Goal: Information Seeking & Learning: Check status

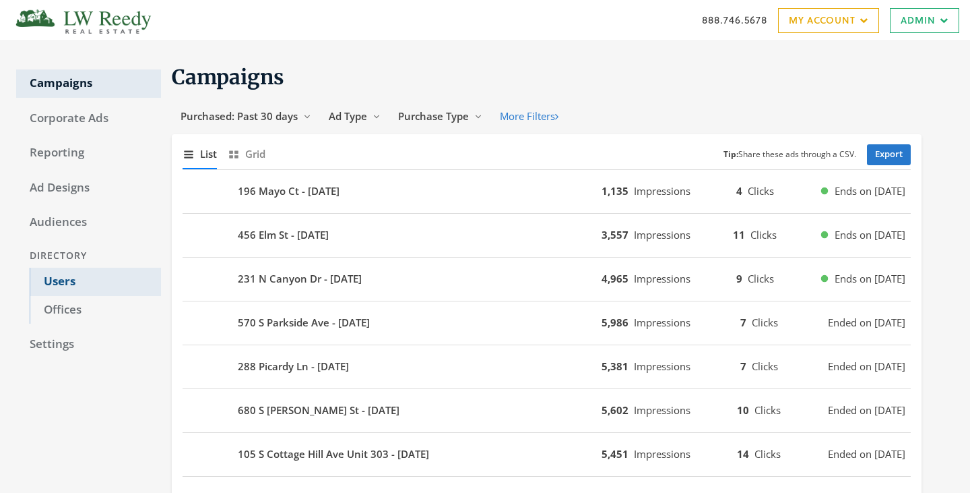
click at [61, 279] on link "Users" at bounding box center [95, 281] width 131 height 28
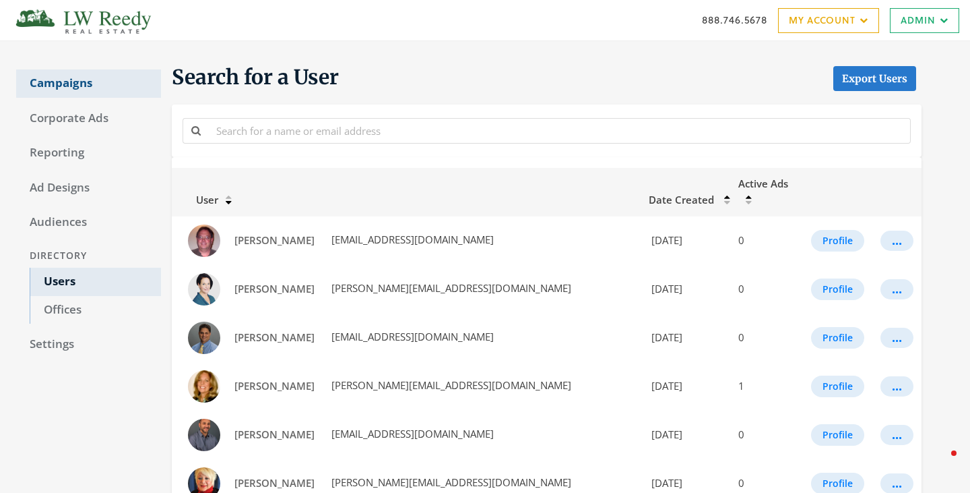
click at [57, 88] on link "Campaigns" at bounding box center [88, 83] width 145 height 28
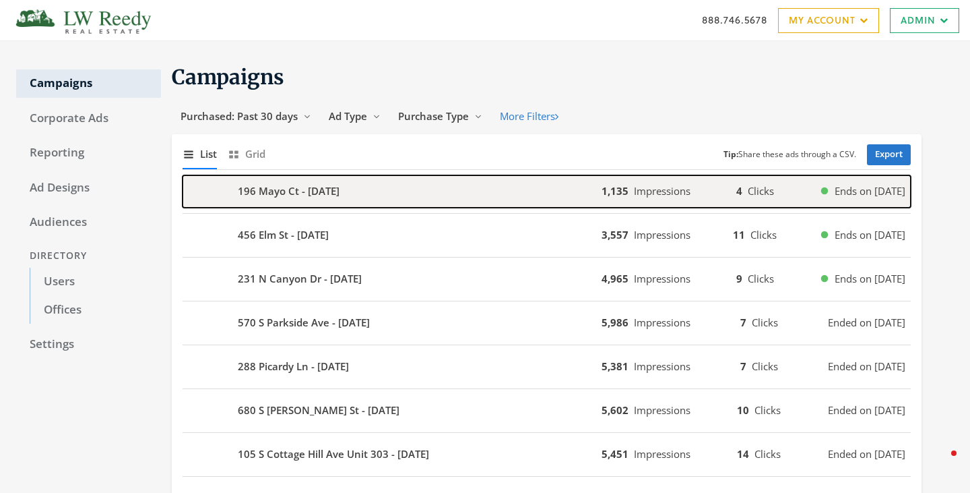
click at [334, 199] on div "196 Mayo Ct - 2025-08-24" at bounding box center [392, 191] width 419 height 32
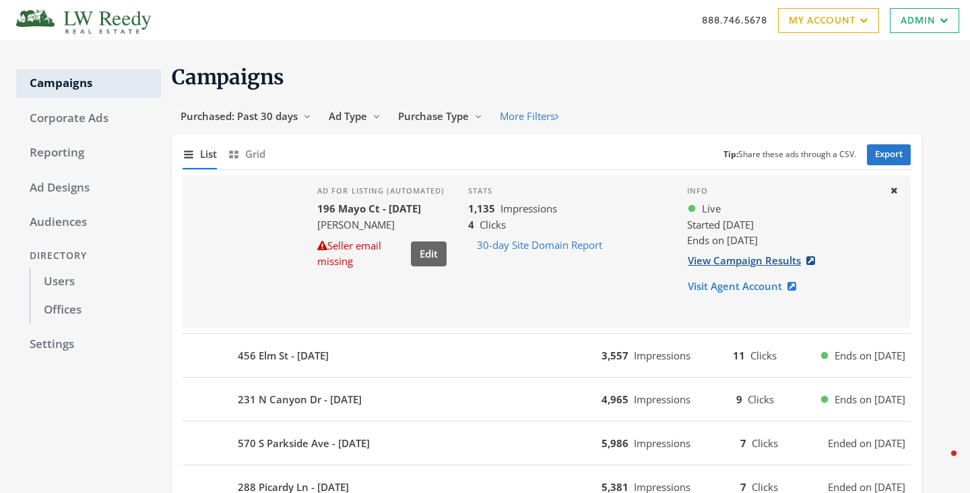
click at [737, 259] on link "View Campaign Results" at bounding box center [755, 260] width 137 height 25
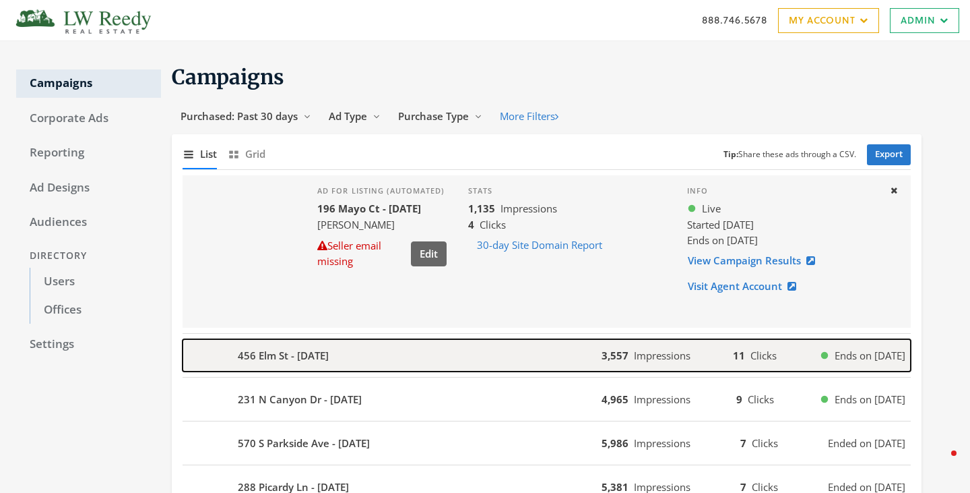
click at [300, 364] on div "456 Elm St - 2025-08-21" at bounding box center [392, 355] width 419 height 32
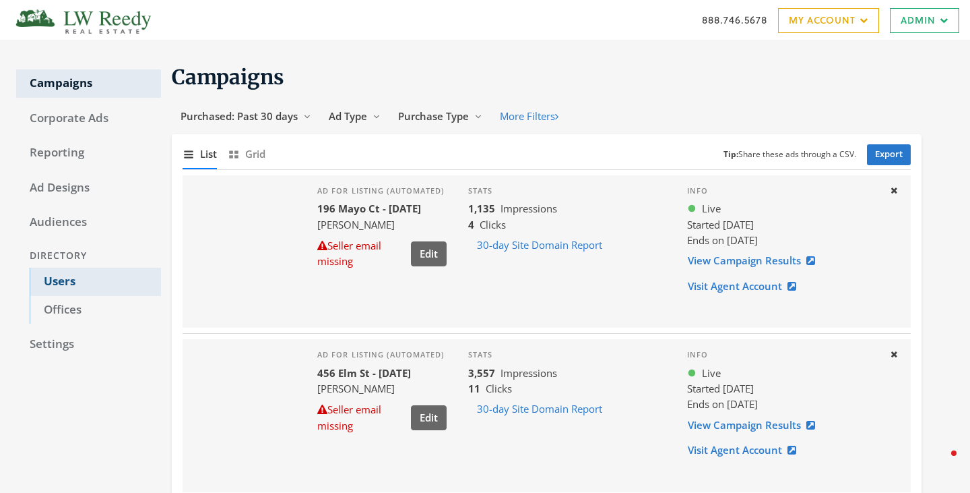
click at [71, 274] on link "Users" at bounding box center [95, 281] width 131 height 28
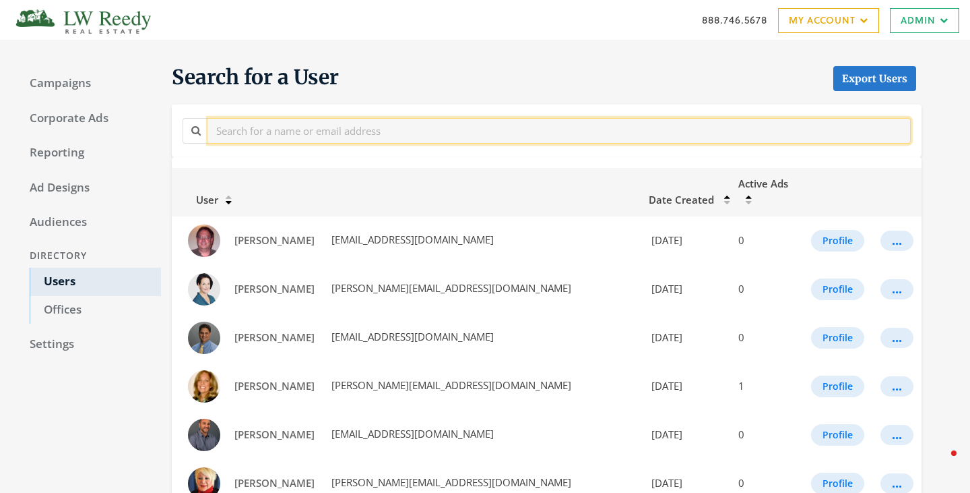
click at [325, 139] on input "text" at bounding box center [559, 130] width 703 height 25
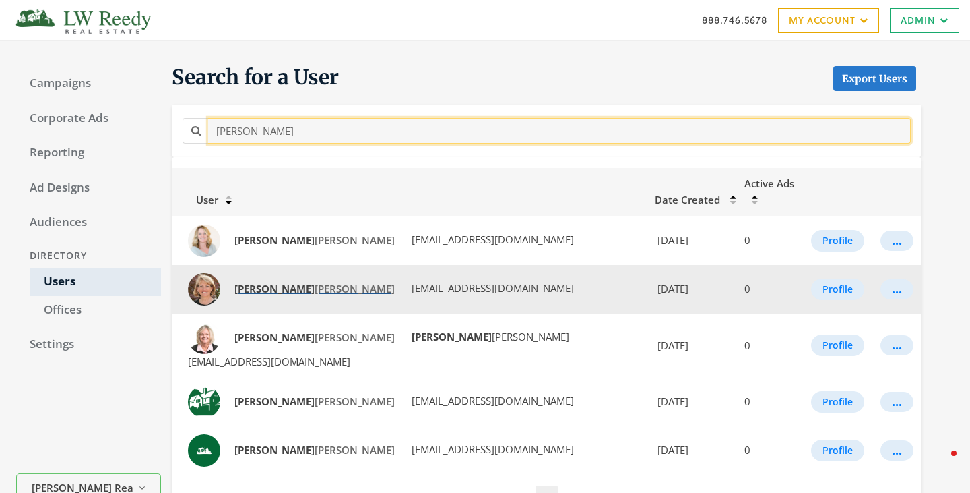
type input "susan"
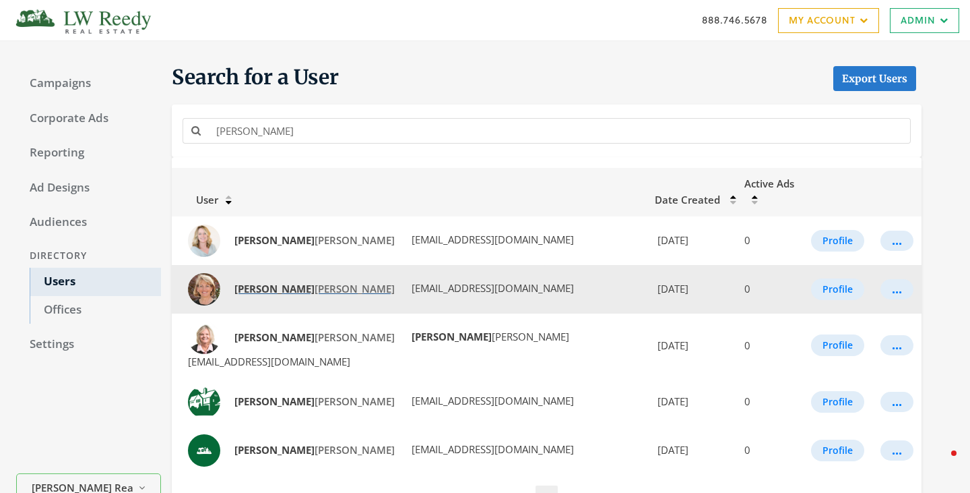
click at [267, 282] on span "Susan Nagel" at bounding box center [314, 288] width 160 height 13
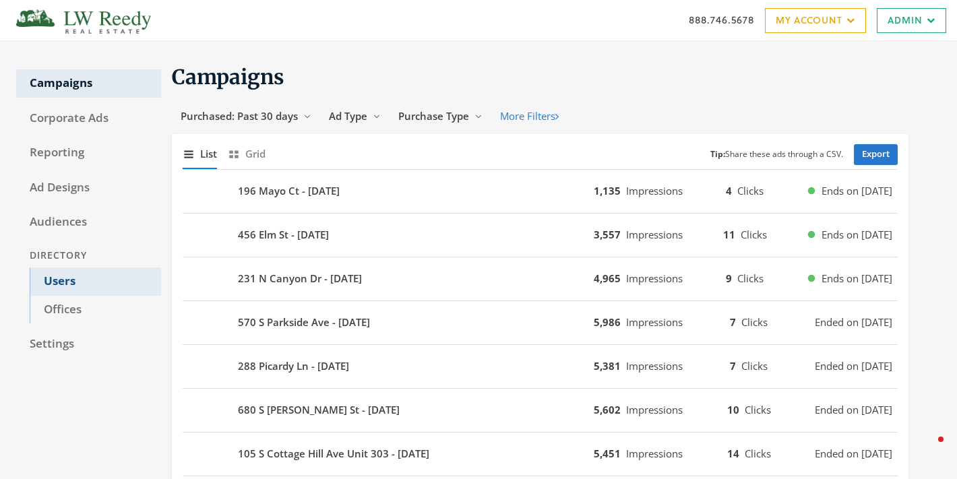
click at [71, 287] on link "Users" at bounding box center [95, 281] width 131 height 28
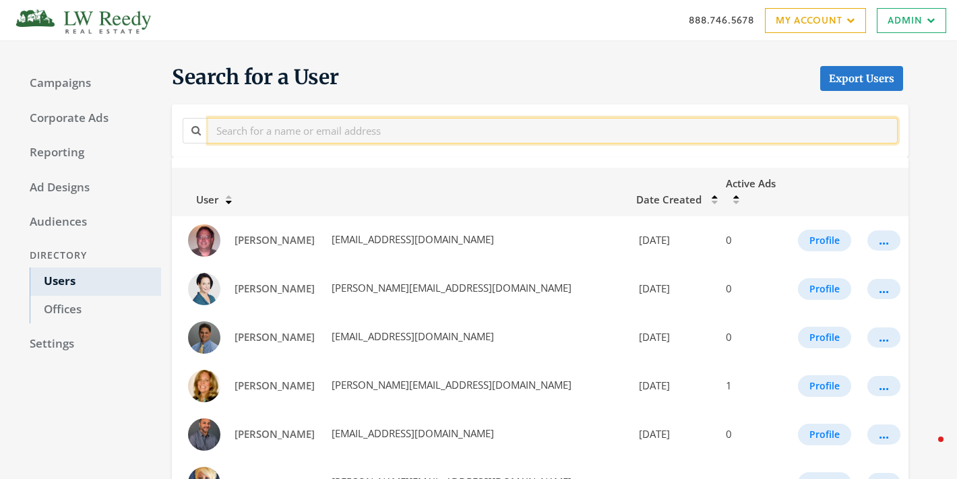
click at [281, 141] on input "text" at bounding box center [552, 130] width 689 height 25
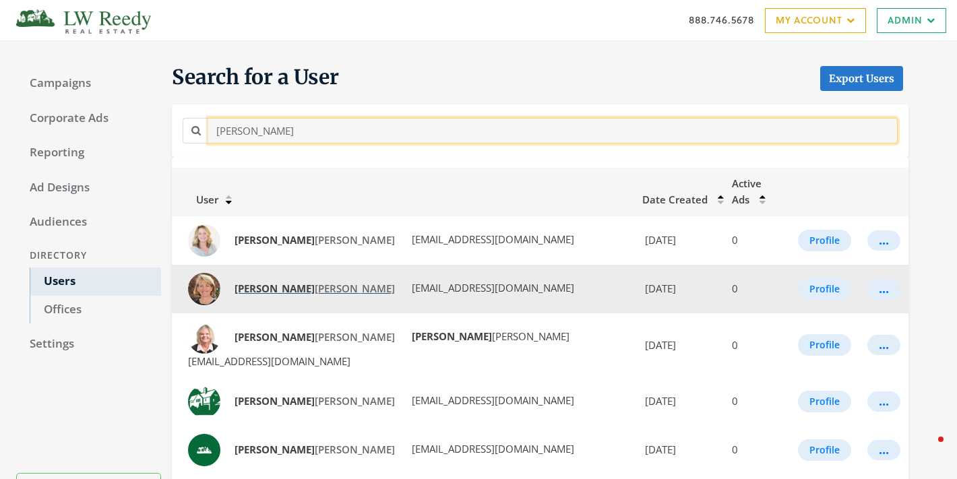
type input "susan"
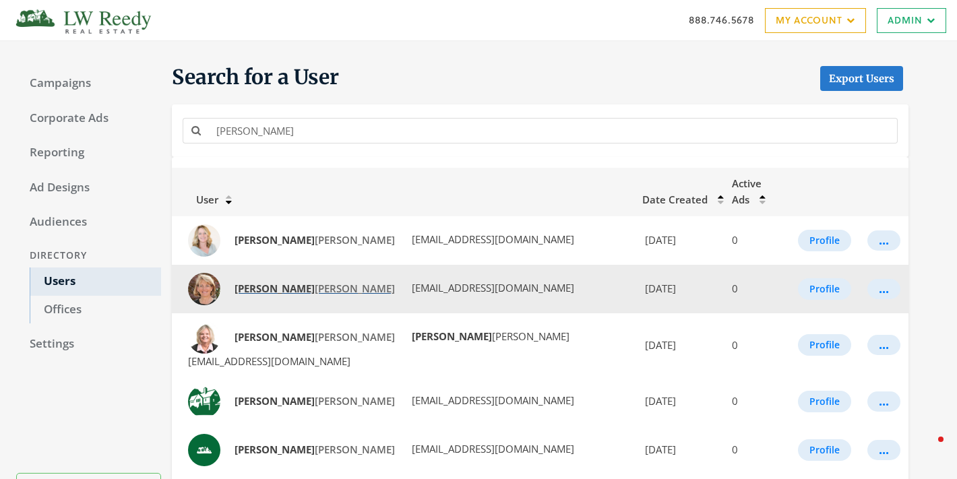
click at [253, 282] on strong "Susan" at bounding box center [274, 288] width 80 height 13
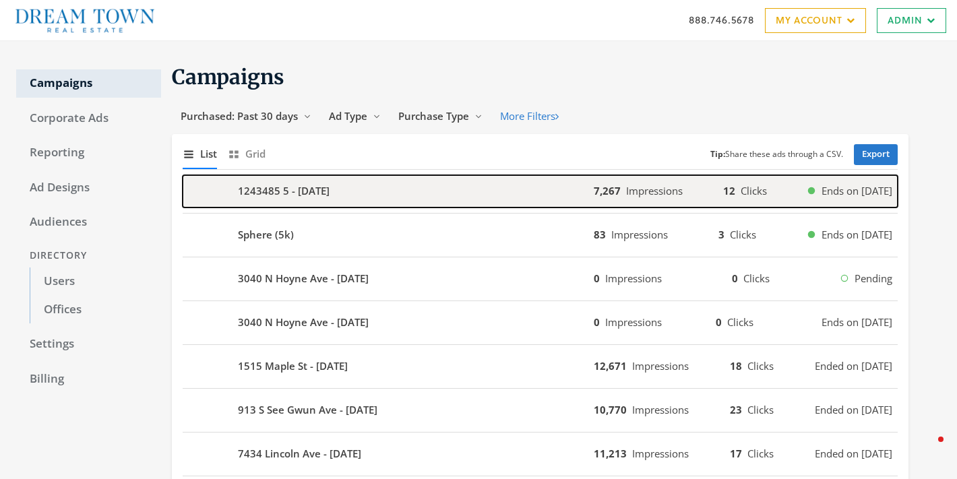
click at [323, 201] on div "1243485 5 - 2025-08-20" at bounding box center [388, 191] width 411 height 32
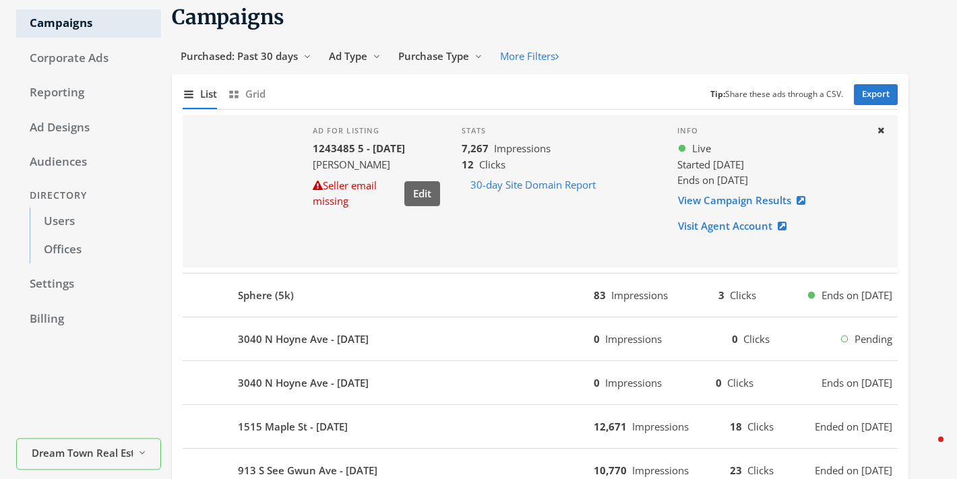
scroll to position [68, 0]
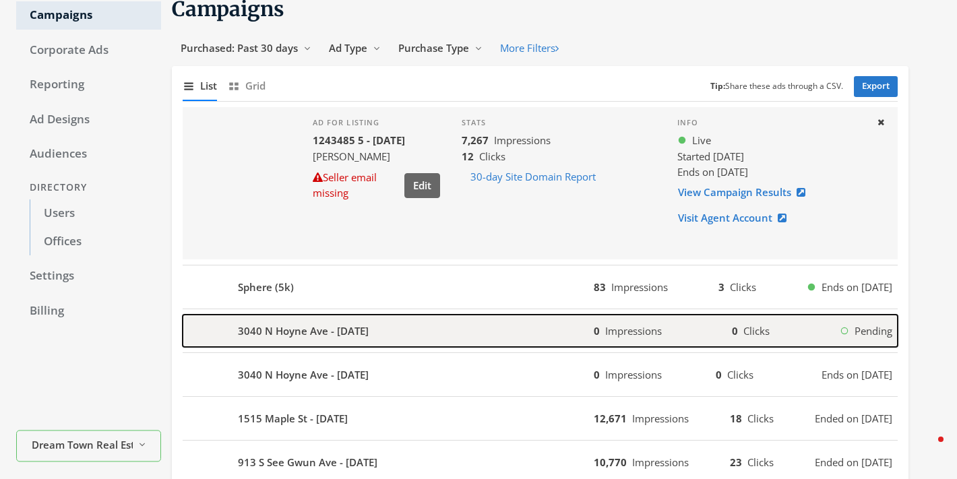
click at [391, 343] on div "3040 N Hoyne Ave - 2025-08-19" at bounding box center [388, 331] width 411 height 32
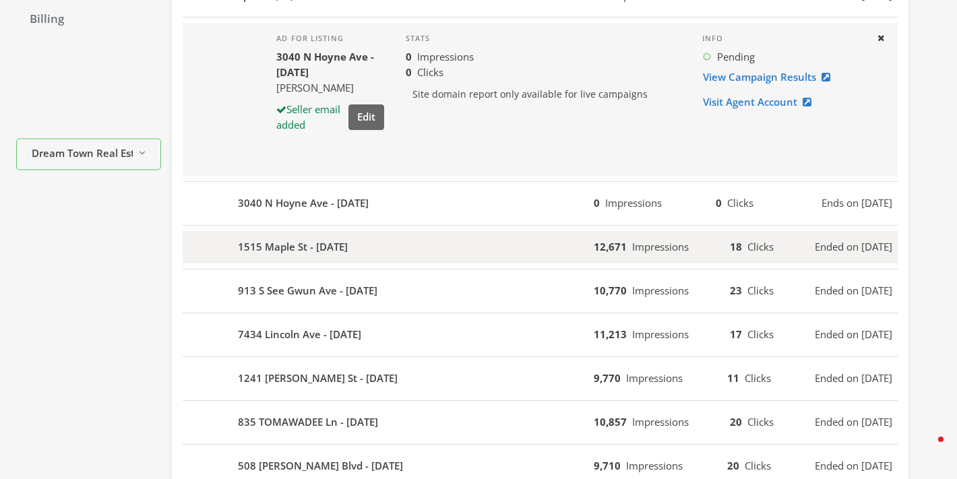
scroll to position [0, 0]
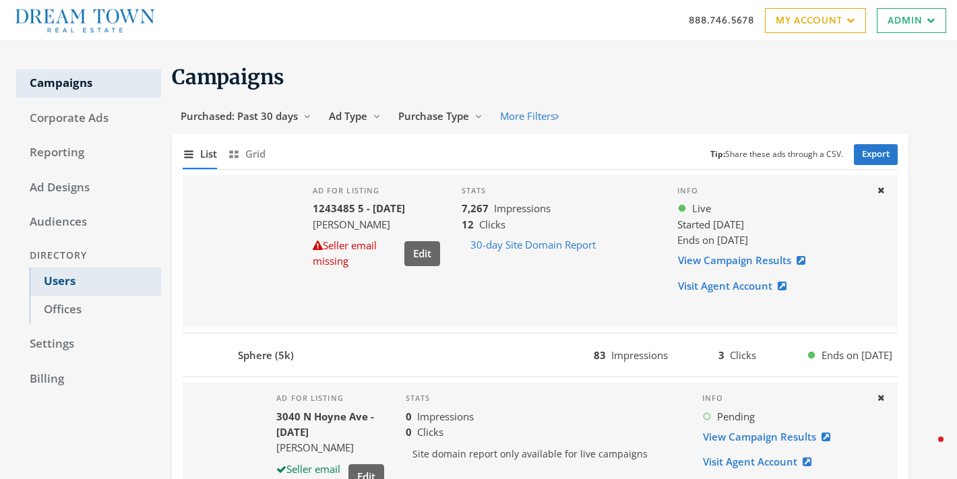
click at [69, 283] on link "Users" at bounding box center [95, 281] width 131 height 28
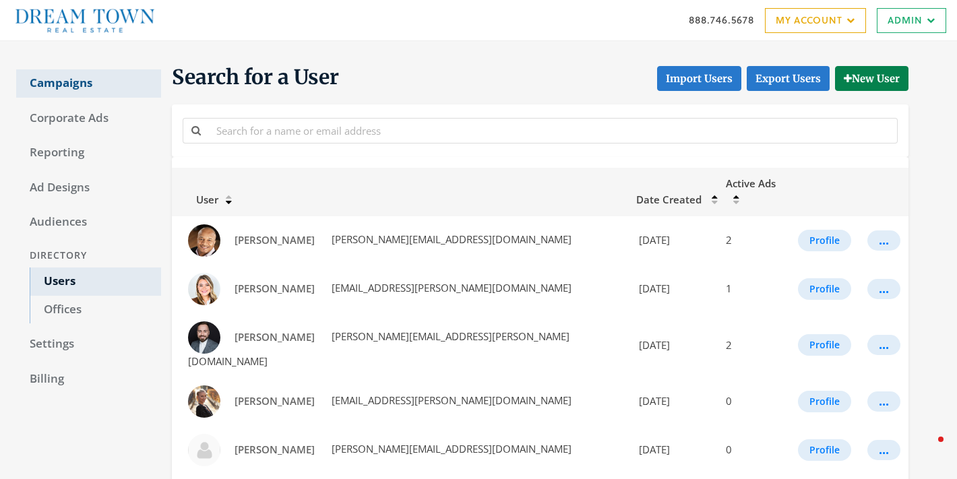
click at [80, 88] on link "Campaigns" at bounding box center [88, 83] width 145 height 28
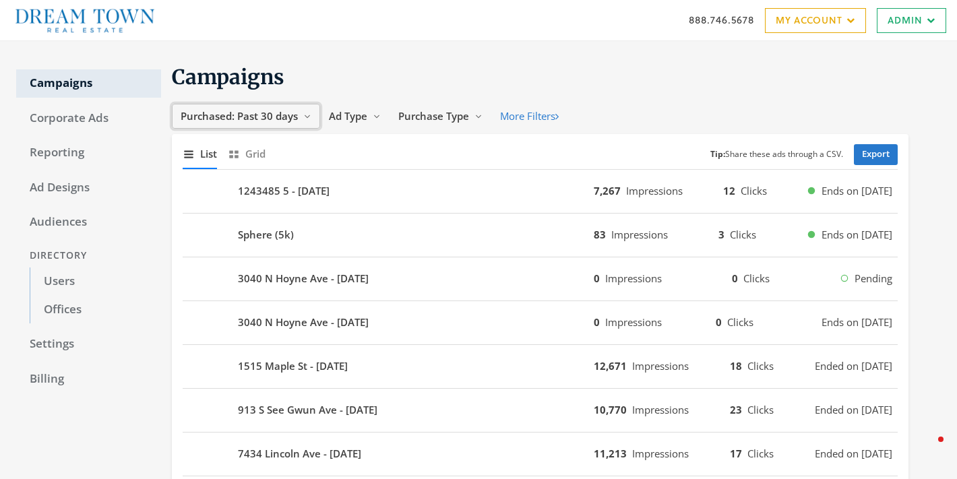
click at [272, 121] on span "Purchased: Past 30 days" at bounding box center [239, 115] width 117 height 13
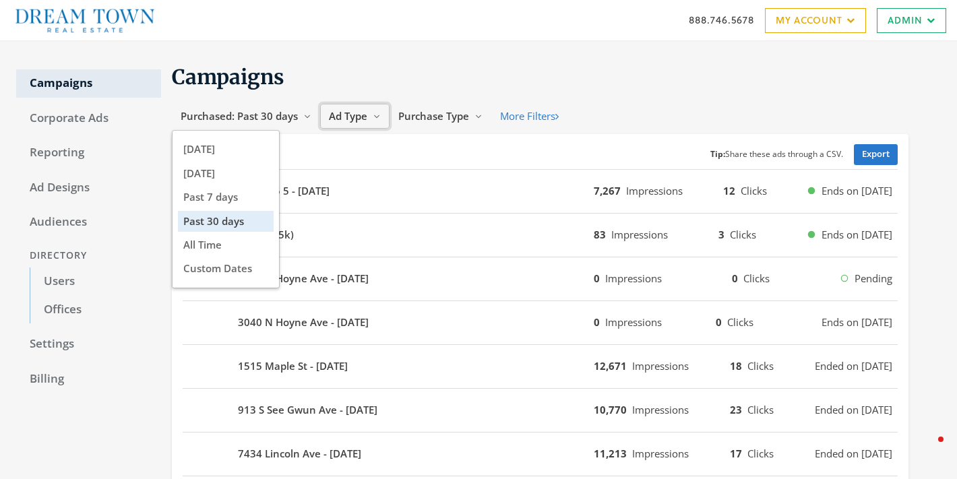
click at [349, 116] on span "Ad Type" at bounding box center [348, 115] width 38 height 13
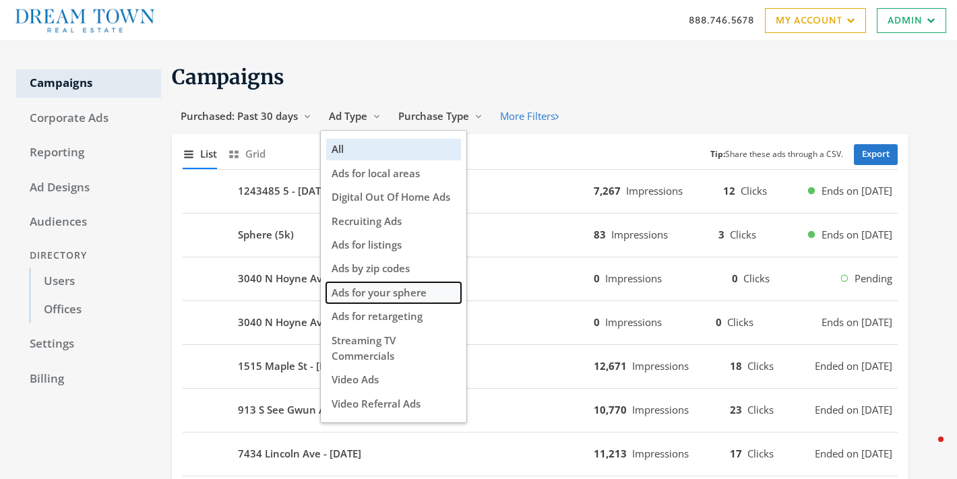
click at [391, 292] on span "Ads for your sphere" at bounding box center [378, 292] width 95 height 13
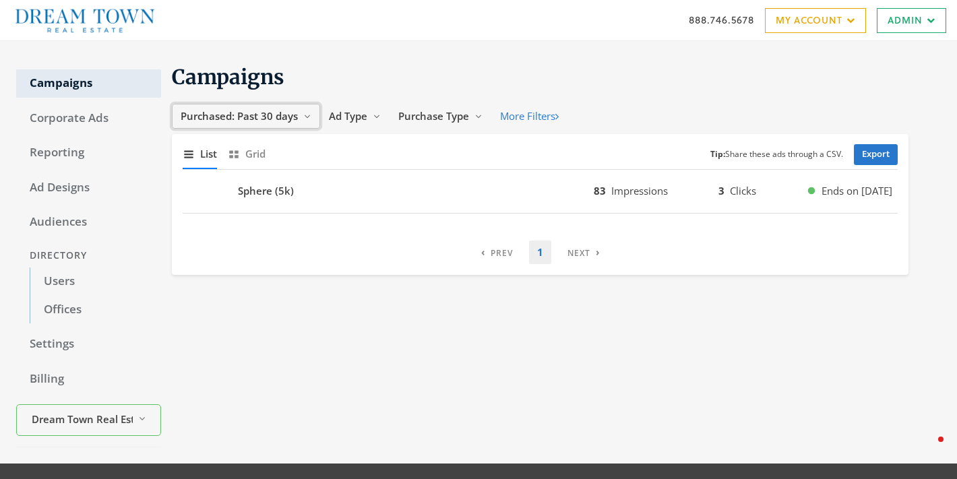
click at [241, 113] on span "Purchased: Past 30 days" at bounding box center [239, 115] width 117 height 13
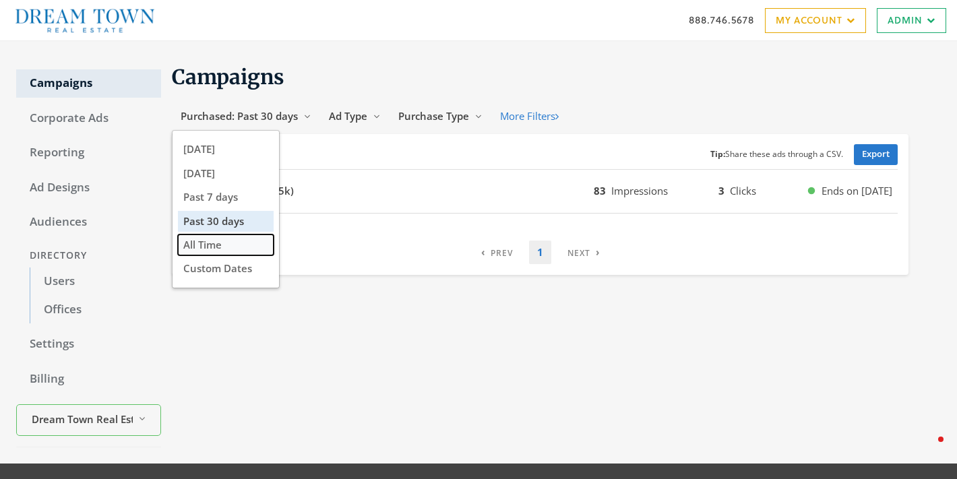
click at [229, 249] on button "All Time" at bounding box center [226, 244] width 96 height 21
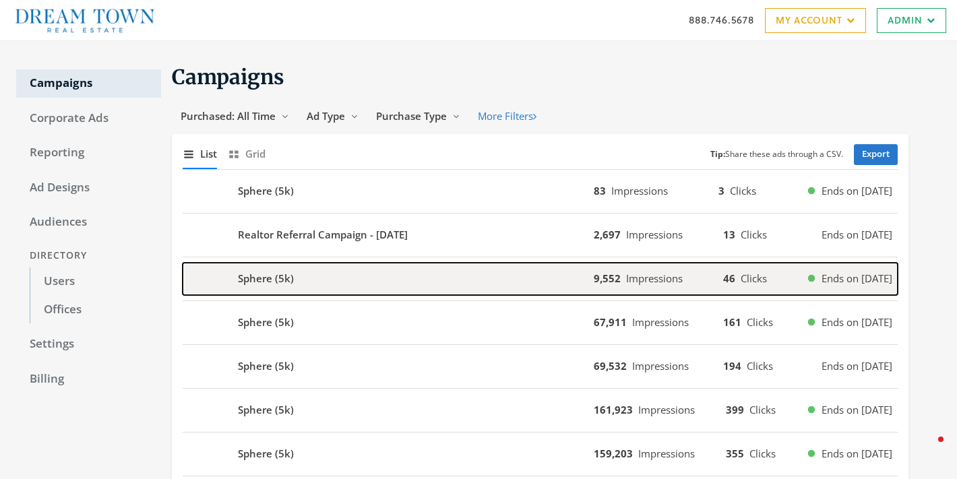
click at [329, 282] on div "Sphere (5k)" at bounding box center [388, 279] width 411 height 32
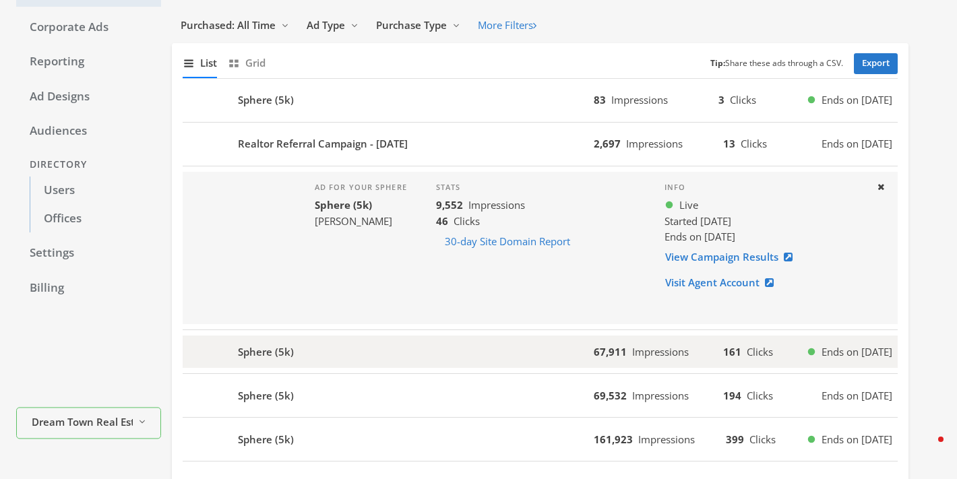
scroll to position [92, 0]
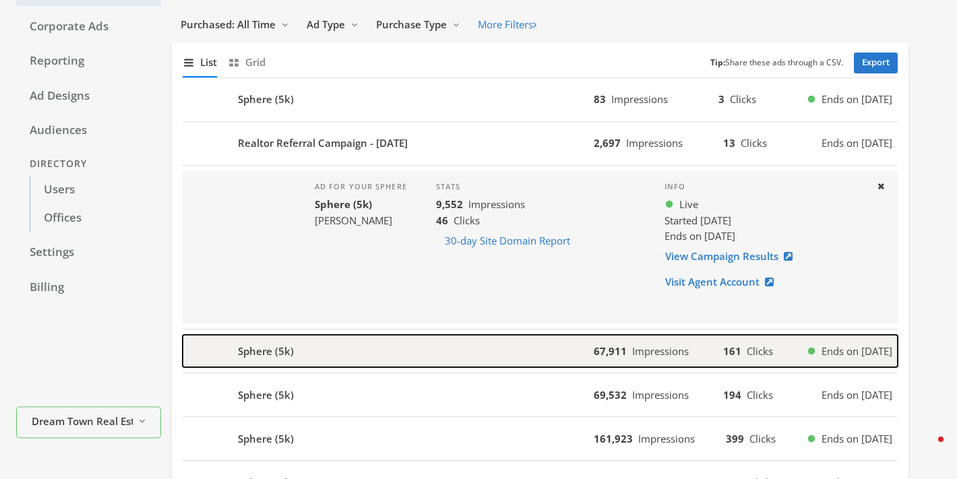
click at [299, 357] on div "Sphere (5k)" at bounding box center [388, 351] width 411 height 32
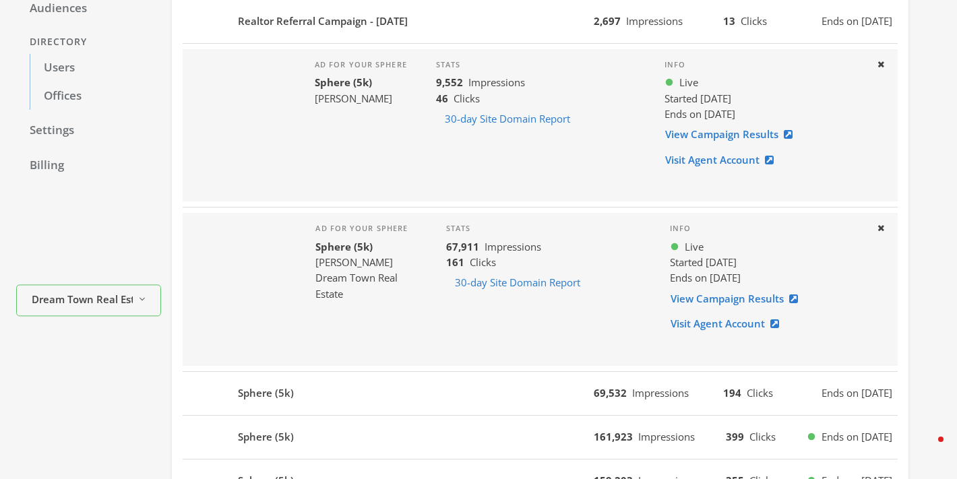
scroll to position [214, 0]
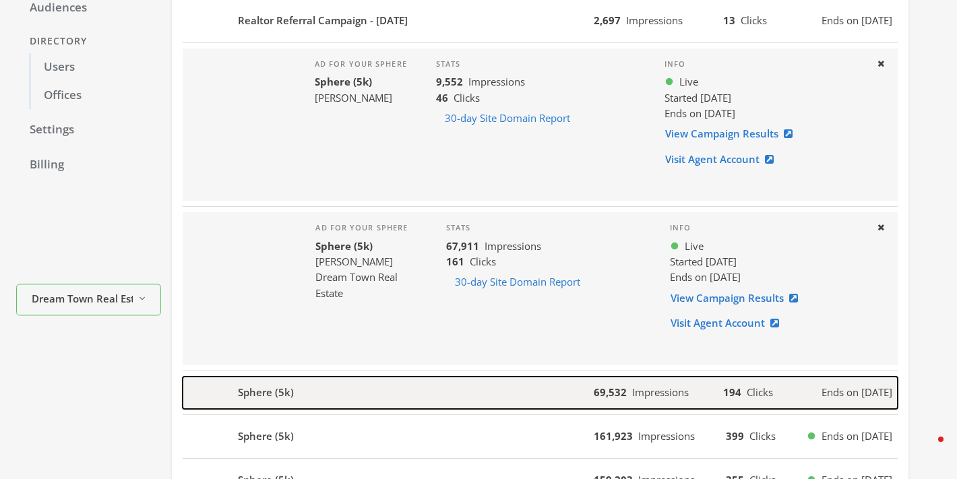
click at [292, 393] on b "Sphere (5k)" at bounding box center [266, 392] width 56 height 15
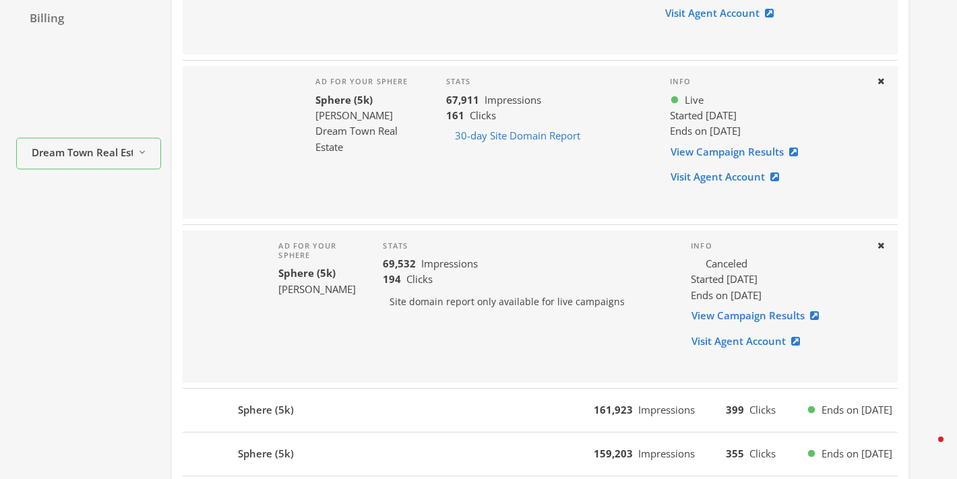
scroll to position [362, 0]
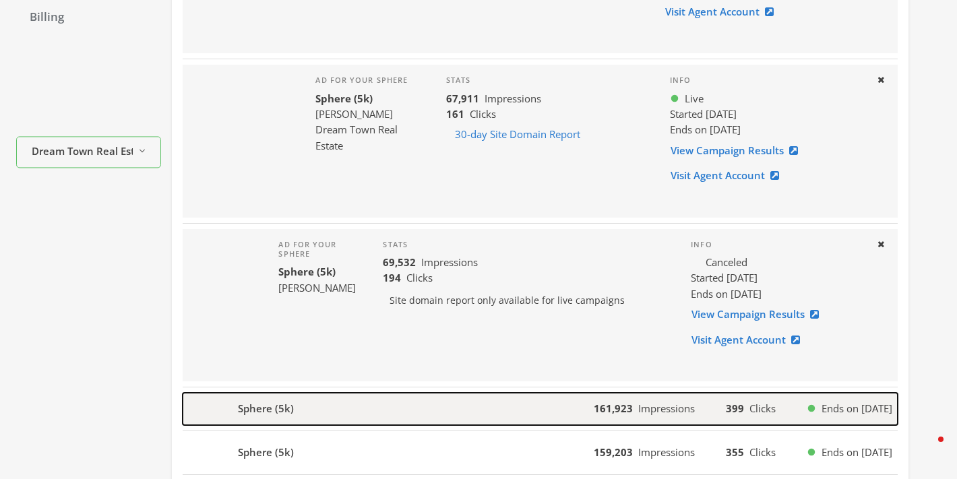
click at [290, 404] on b "Sphere (5k)" at bounding box center [266, 408] width 56 height 15
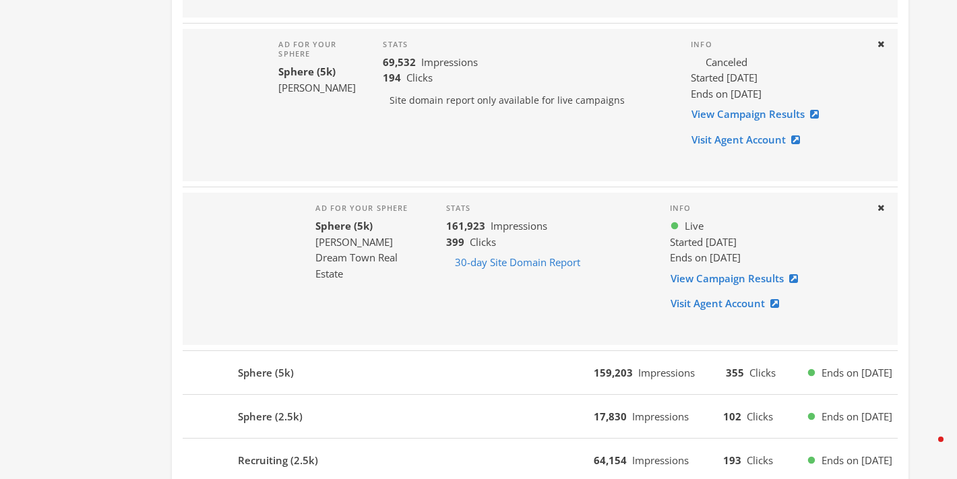
scroll to position [563, 0]
click at [297, 354] on div "Sphere (5k) 159,203 Impressions 355 Clicks Ends on 1/10/26" at bounding box center [540, 372] width 715 height 44
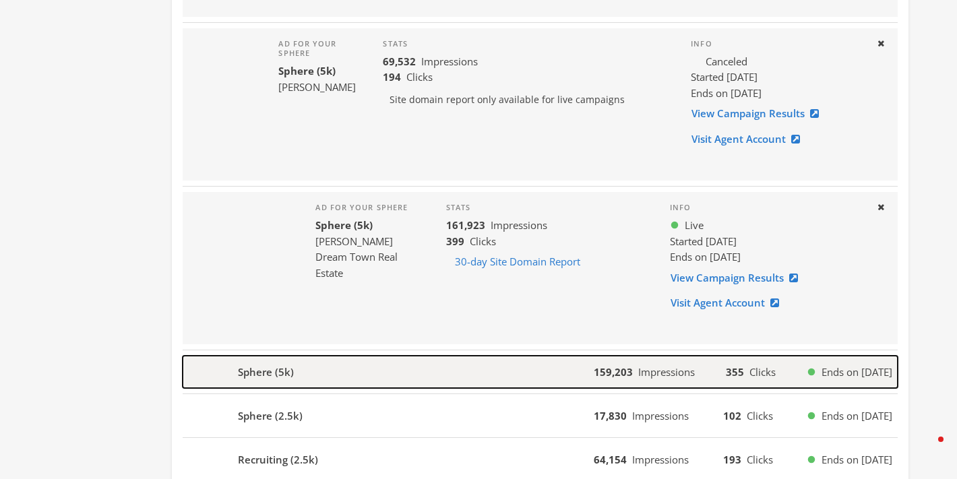
click at [296, 366] on div "Sphere (5k)" at bounding box center [388, 372] width 411 height 32
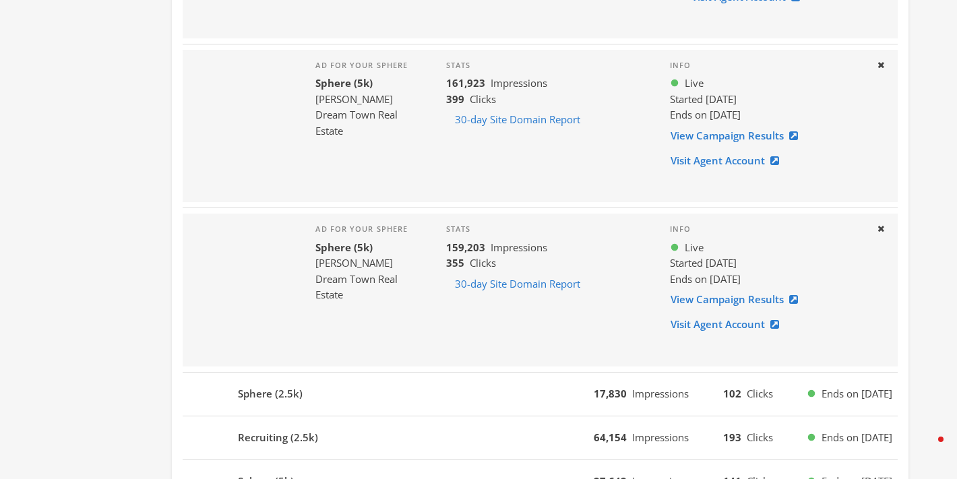
scroll to position [720, 0]
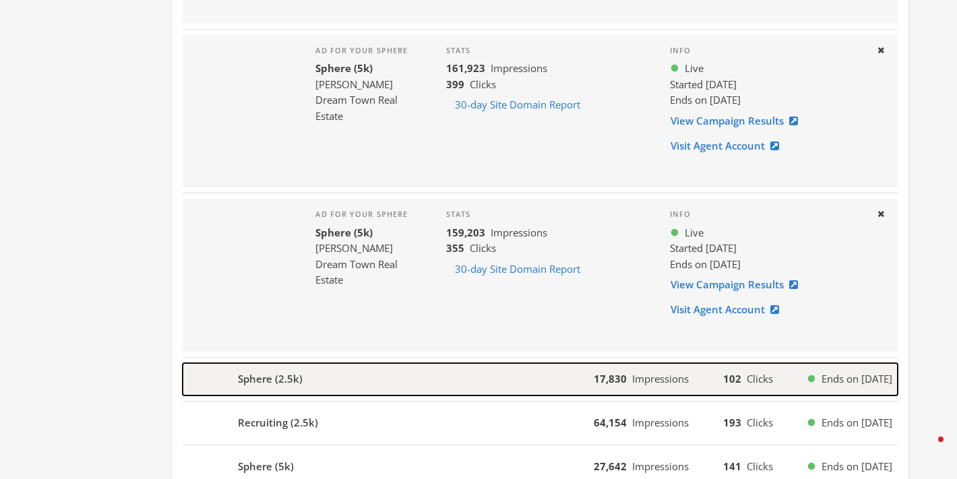
click at [295, 373] on b "Sphere (2.5k)" at bounding box center [270, 378] width 65 height 15
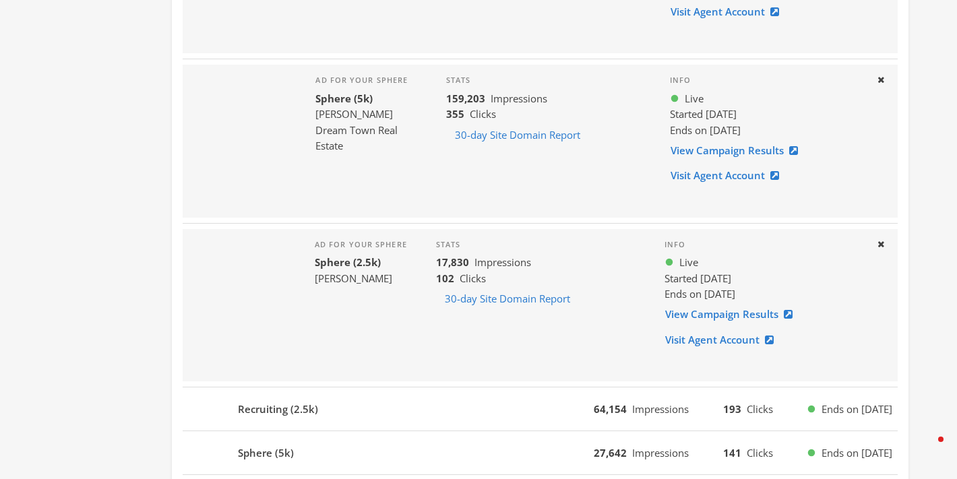
scroll to position [856, 0]
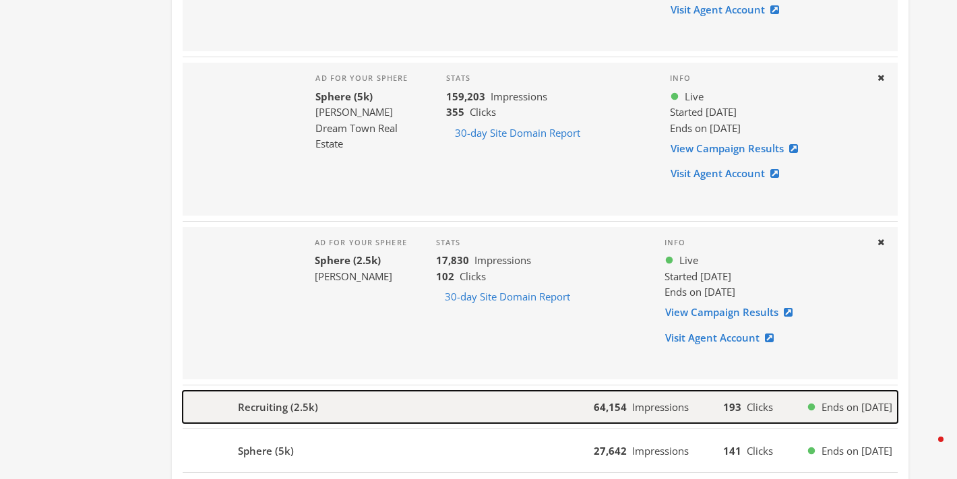
click at [295, 416] on div "Recruiting (2.5k)" at bounding box center [388, 407] width 411 height 32
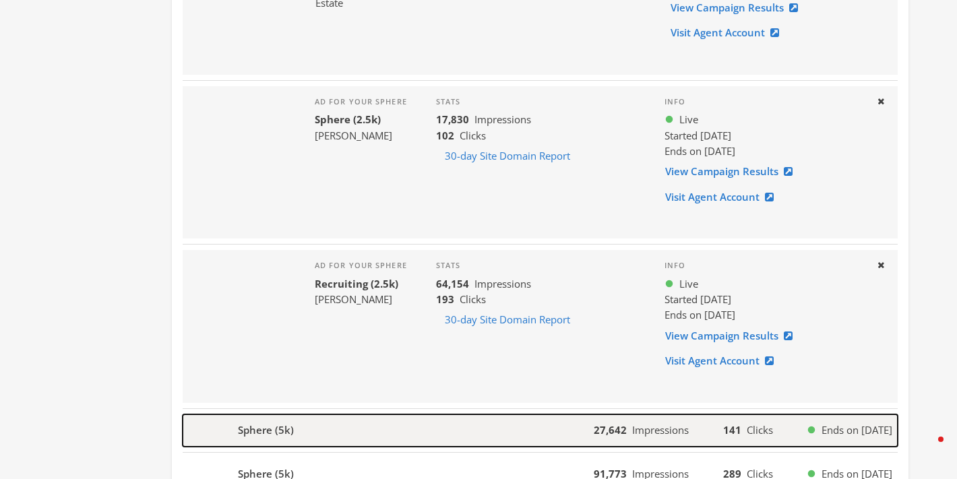
click at [290, 428] on b "Sphere (5k)" at bounding box center [266, 429] width 56 height 15
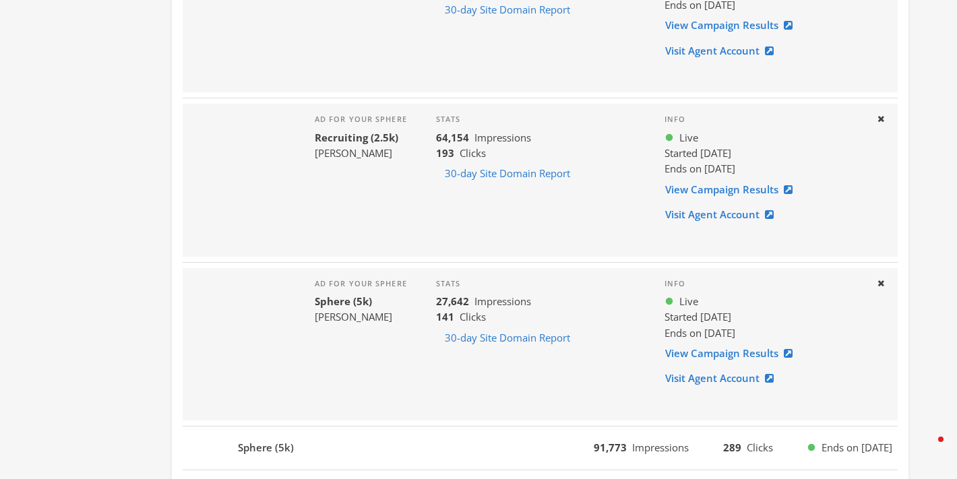
scroll to position [1144, 0]
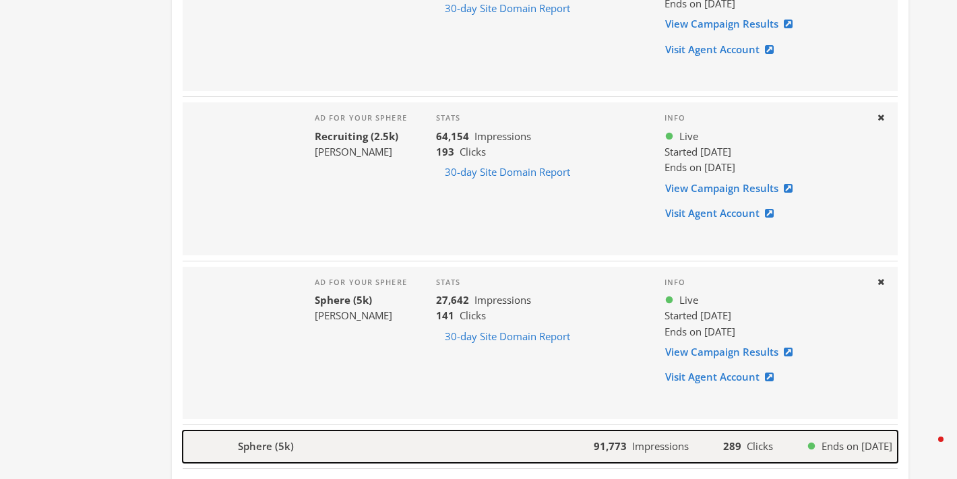
click at [298, 449] on div "Sphere (5k)" at bounding box center [388, 447] width 411 height 32
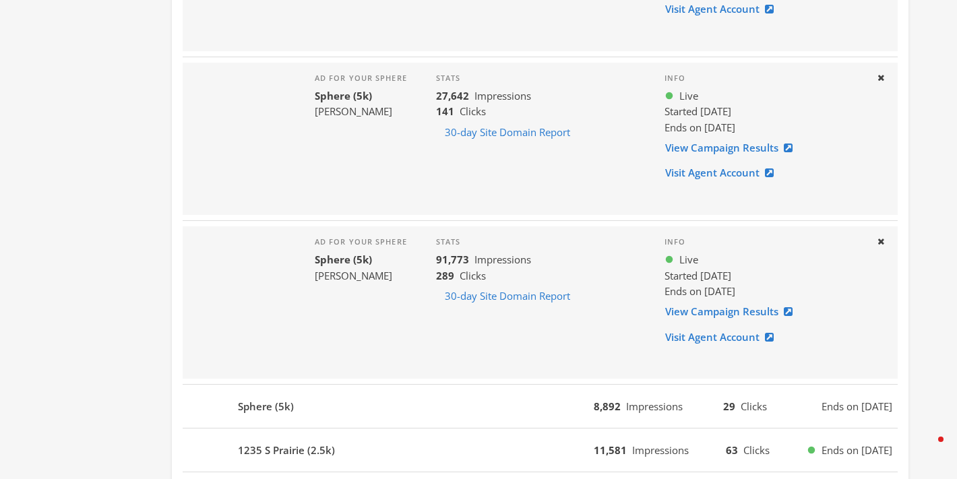
scroll to position [1350, 0]
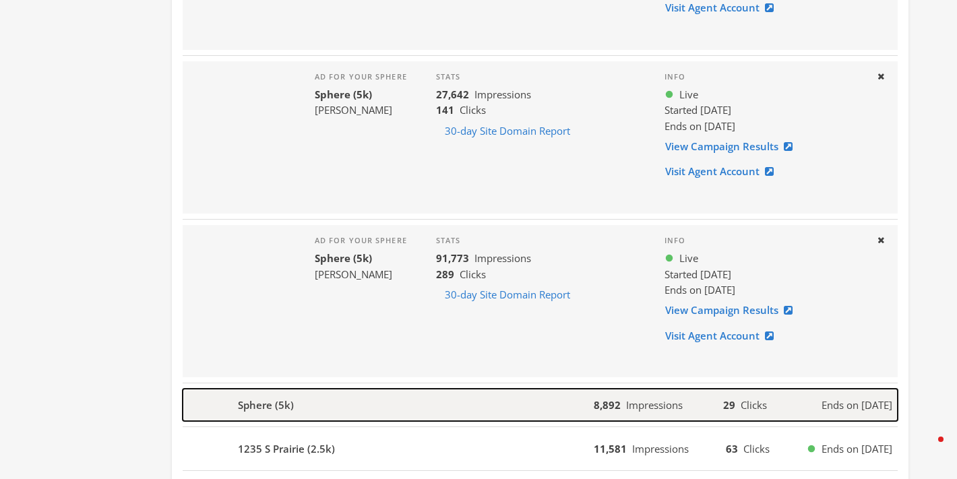
click at [311, 403] on div "Sphere (5k)" at bounding box center [388, 405] width 411 height 32
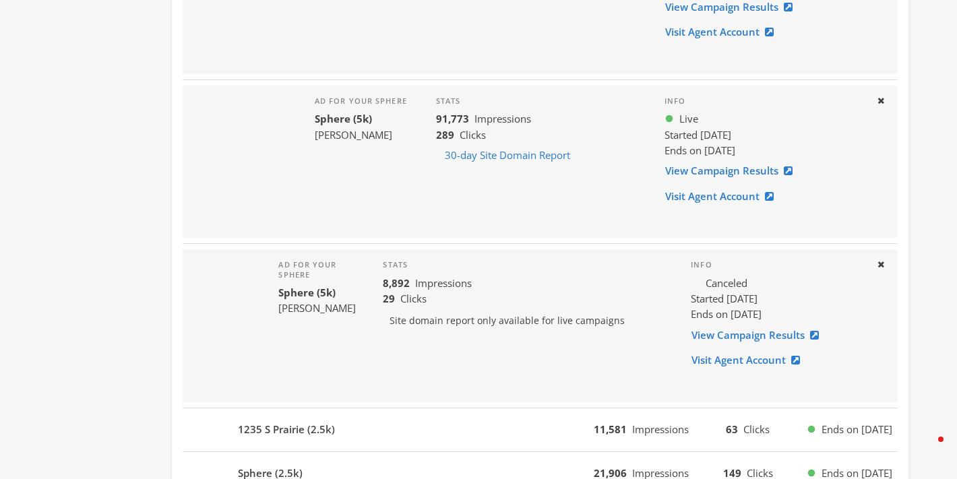
scroll to position [1490, 0]
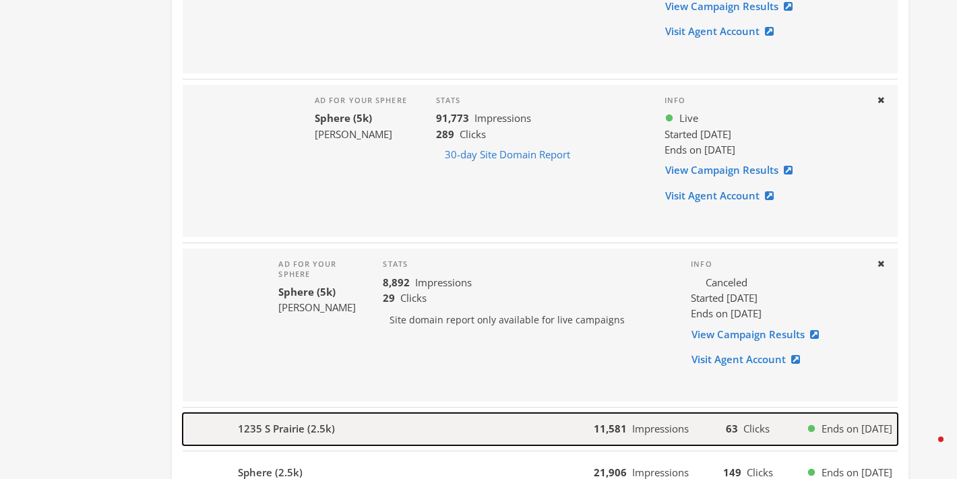
click at [302, 427] on b "1235 S Prairie (2.5k)" at bounding box center [286, 428] width 97 height 15
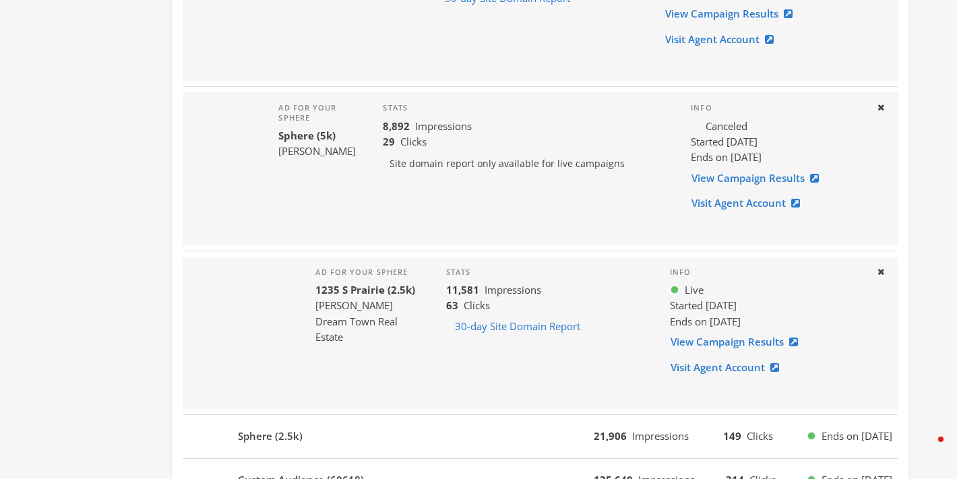
scroll to position [1647, 0]
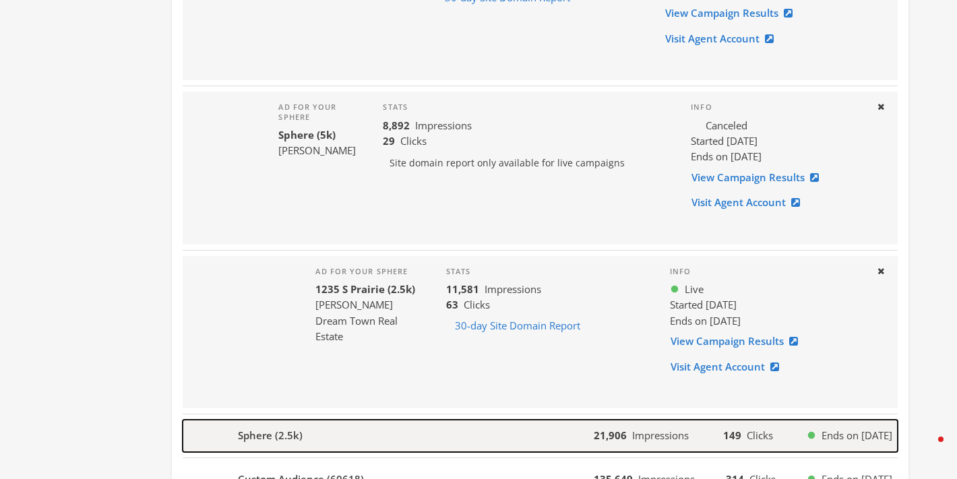
click at [298, 439] on b "Sphere (2.5k)" at bounding box center [270, 435] width 65 height 15
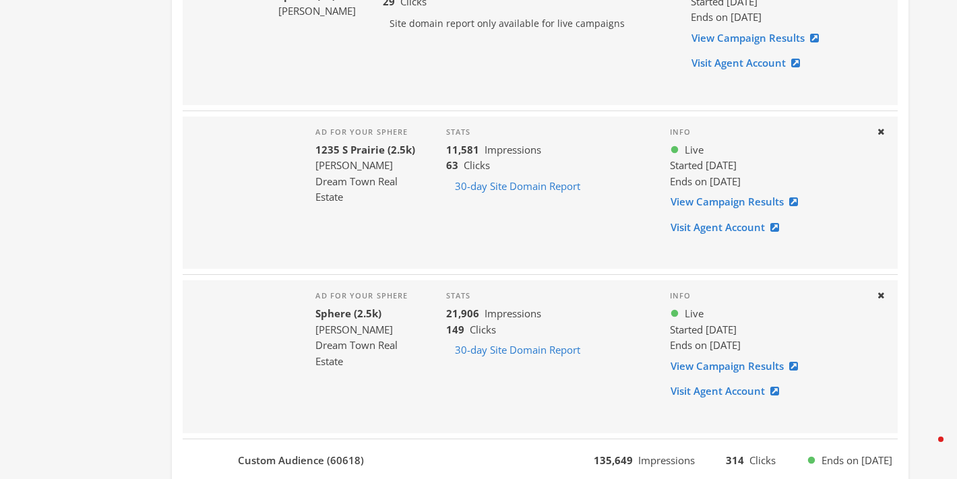
scroll to position [1814, 0]
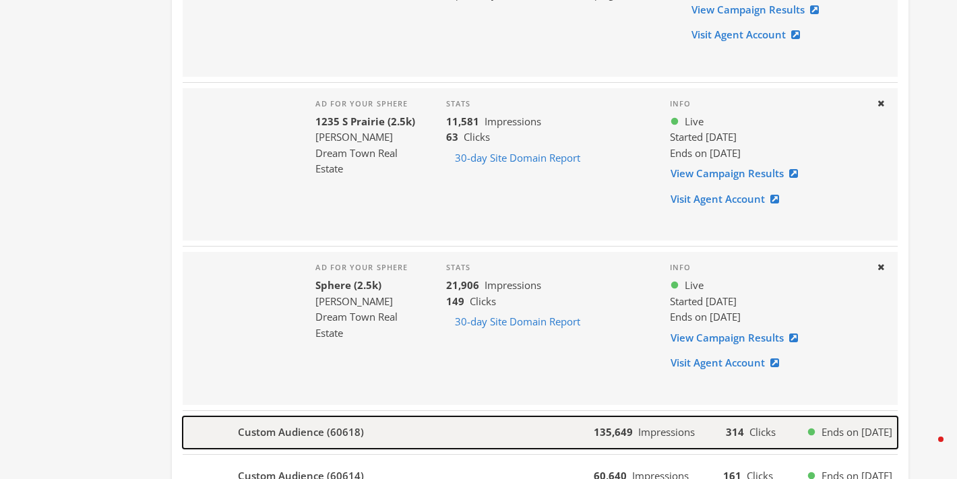
click at [310, 433] on b "Custom Audience (60618)" at bounding box center [301, 431] width 126 height 15
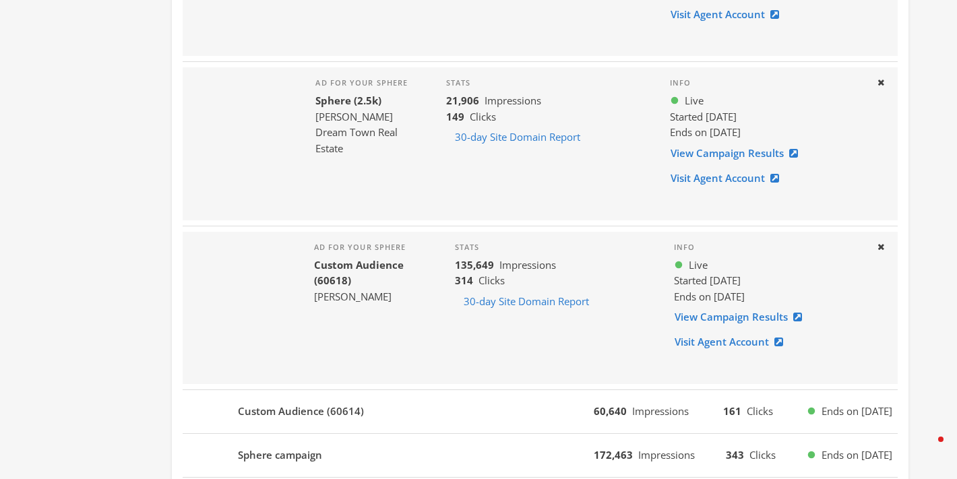
scroll to position [2002, 0]
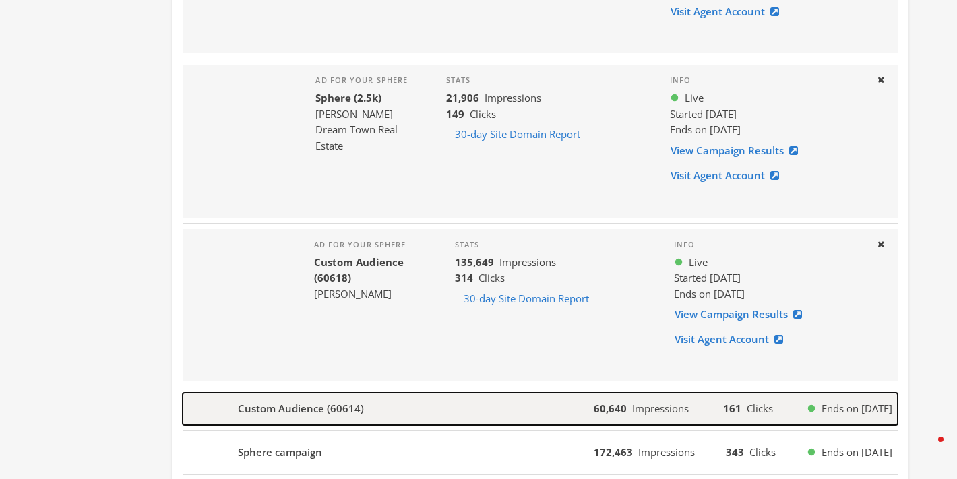
click at [325, 420] on div "Custom Audience (60614)" at bounding box center [388, 409] width 411 height 32
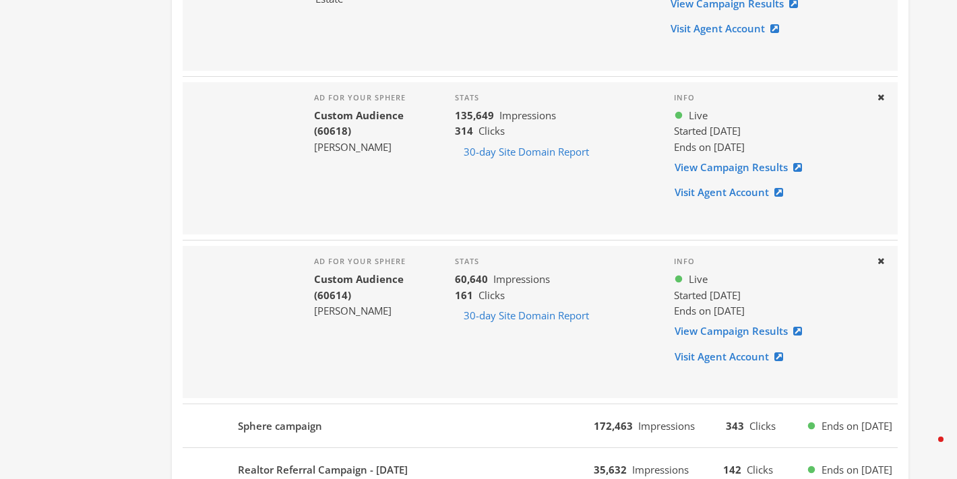
scroll to position [2150, 0]
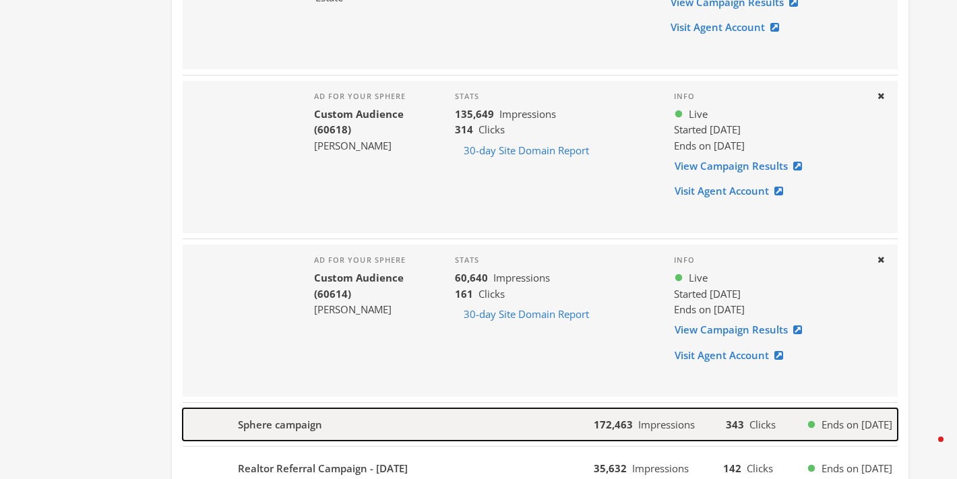
click at [324, 422] on div "Sphere campaign" at bounding box center [388, 424] width 411 height 32
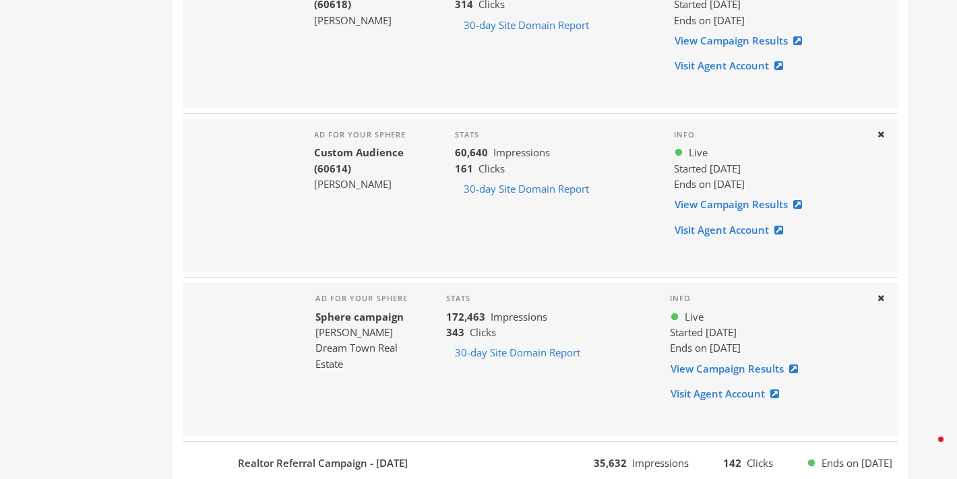
scroll to position [2277, 0]
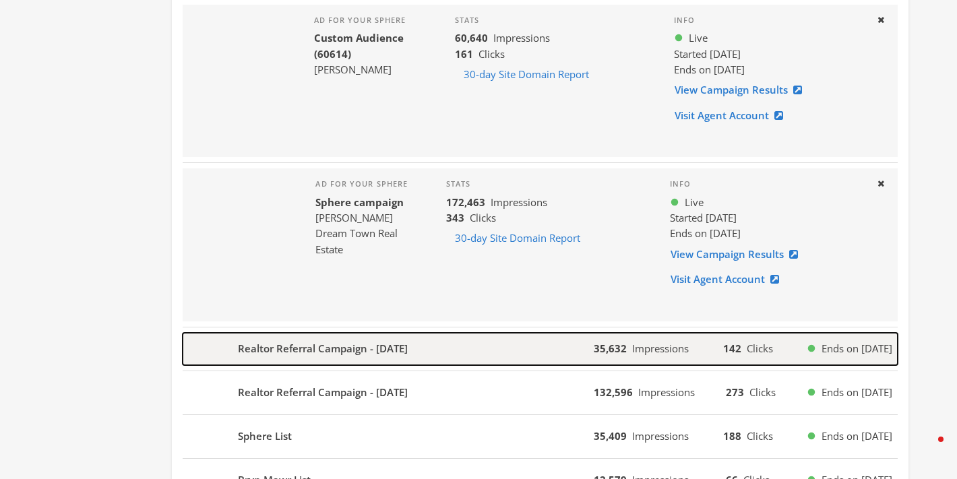
click at [343, 348] on b "Realtor Referral Campaign - 2024-09-11" at bounding box center [323, 348] width 170 height 15
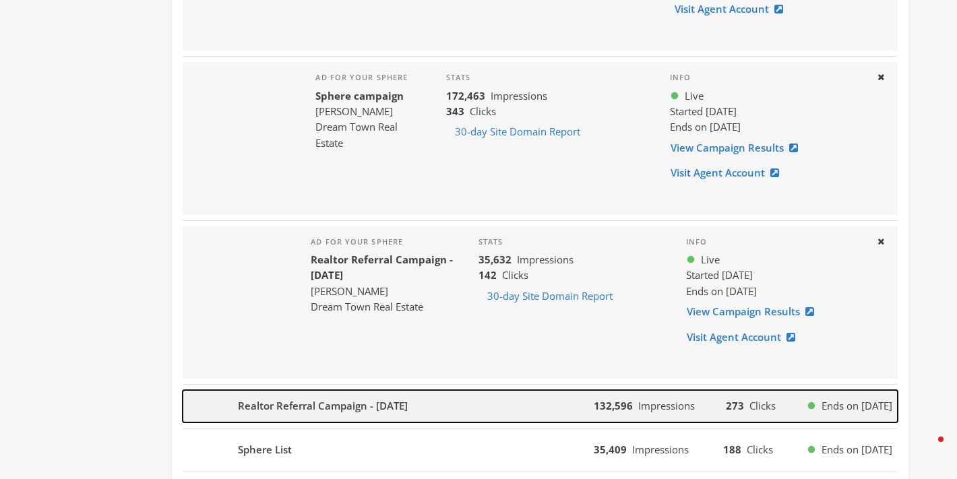
click at [325, 416] on div "Realtor Referral Campaign - 2024-09-11" at bounding box center [388, 406] width 411 height 32
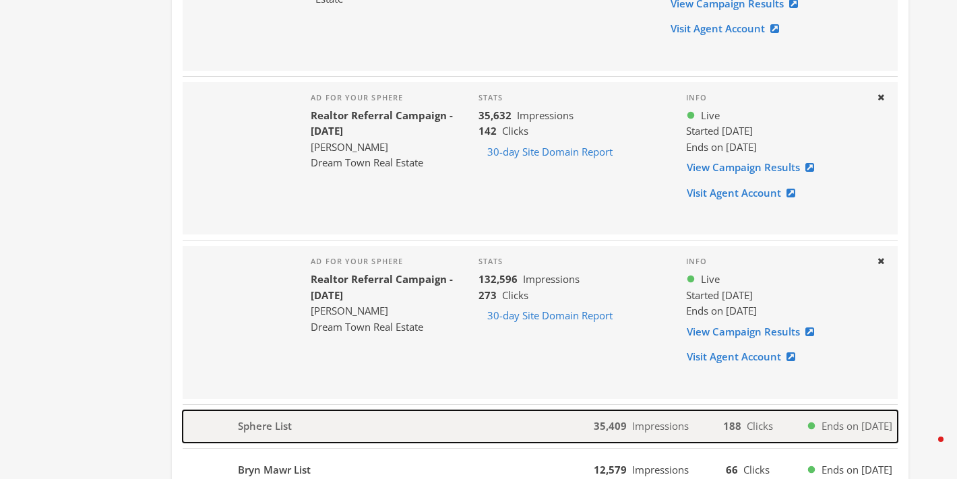
click at [325, 416] on div "Sphere List" at bounding box center [388, 426] width 411 height 32
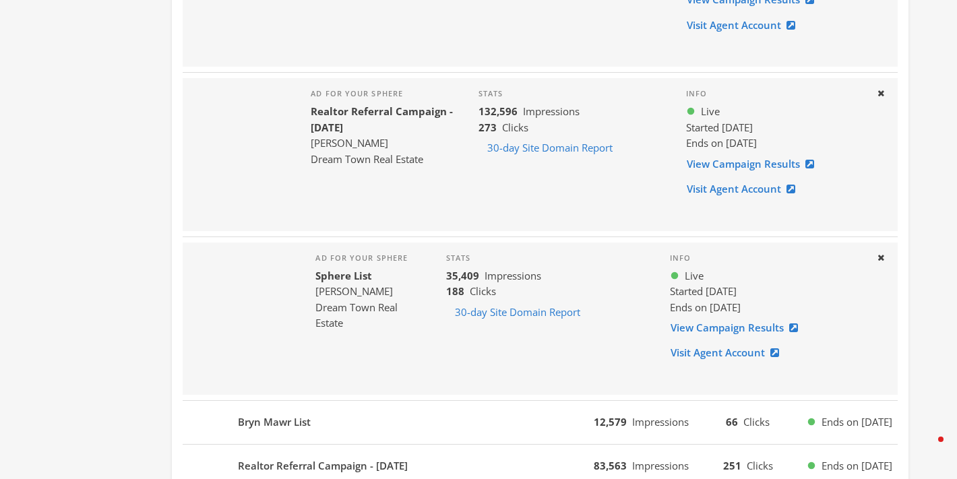
scroll to position [2810, 0]
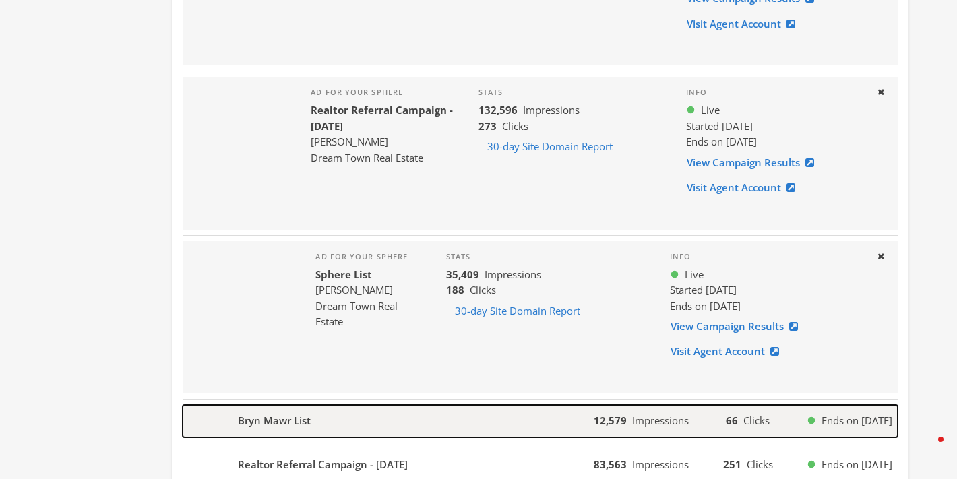
click at [325, 416] on div "Bryn Mawr List" at bounding box center [388, 421] width 411 height 32
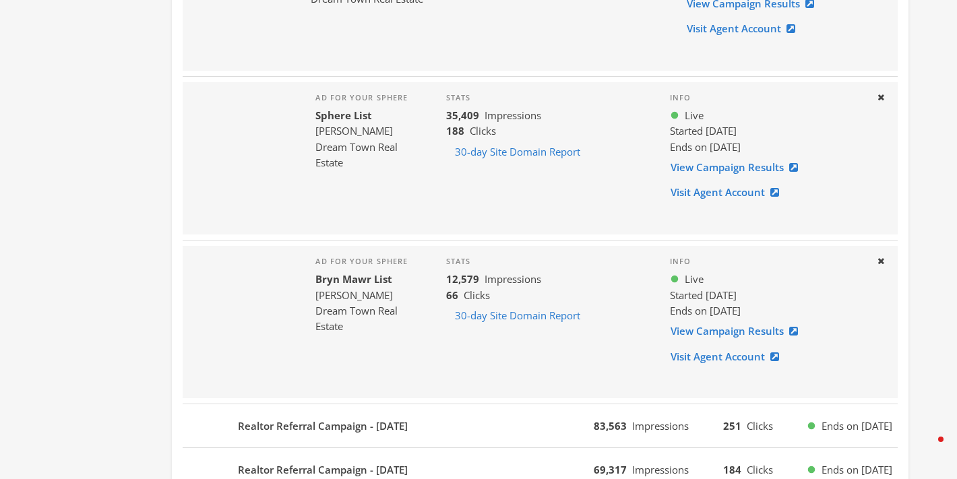
scroll to position [2970, 0]
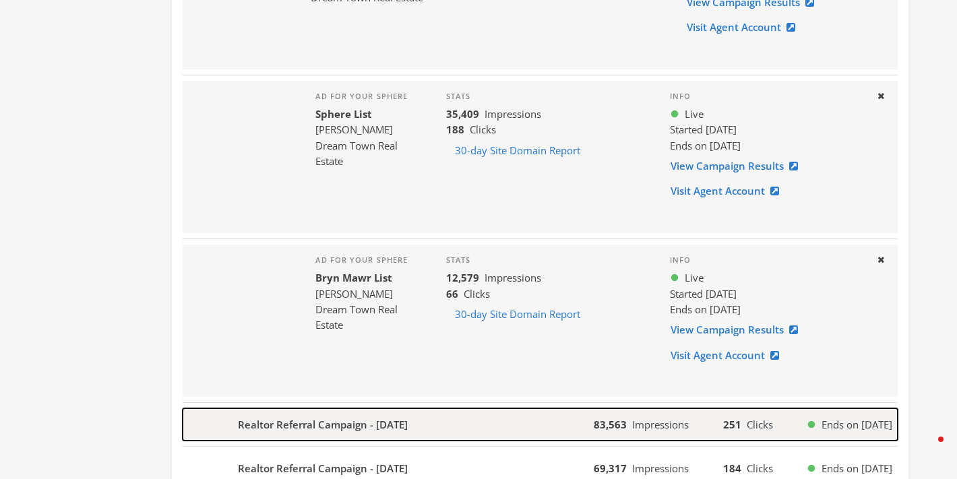
click at [321, 439] on div "Realtor Referral Campaign - 2024-09-11" at bounding box center [388, 424] width 411 height 32
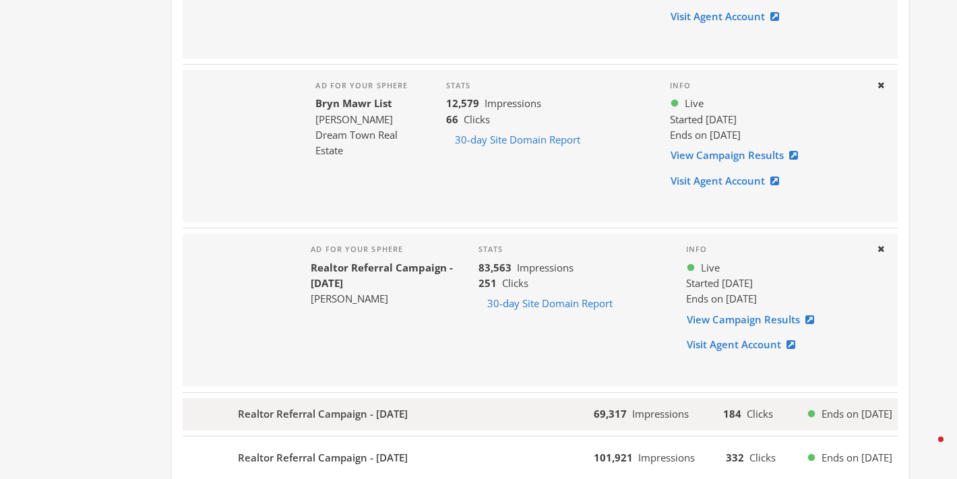
scroll to position [3146, 0]
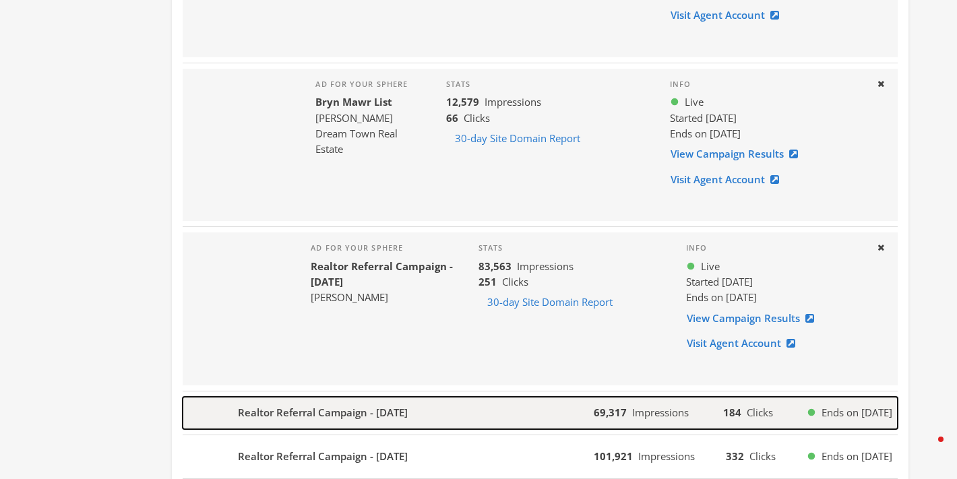
click at [325, 420] on b "Realtor Referral Campaign - 2024-09-11" at bounding box center [323, 412] width 170 height 15
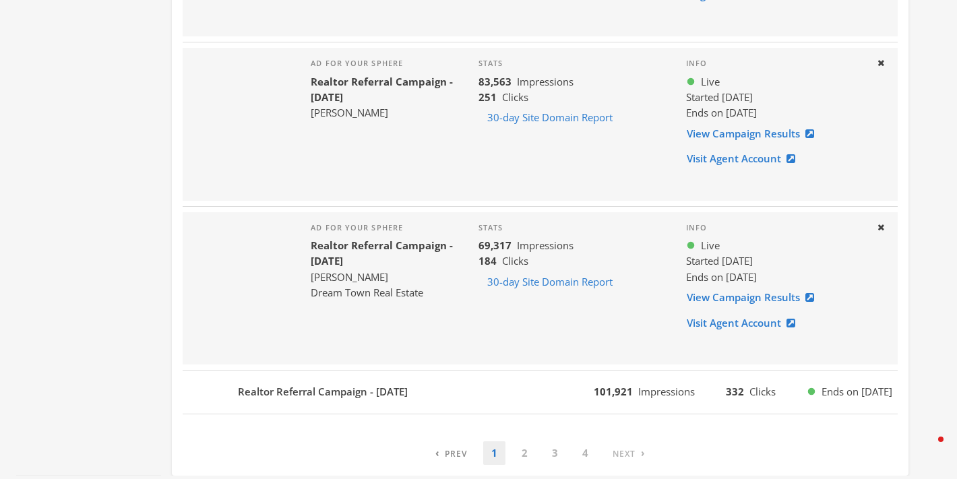
scroll to position [3329, 0]
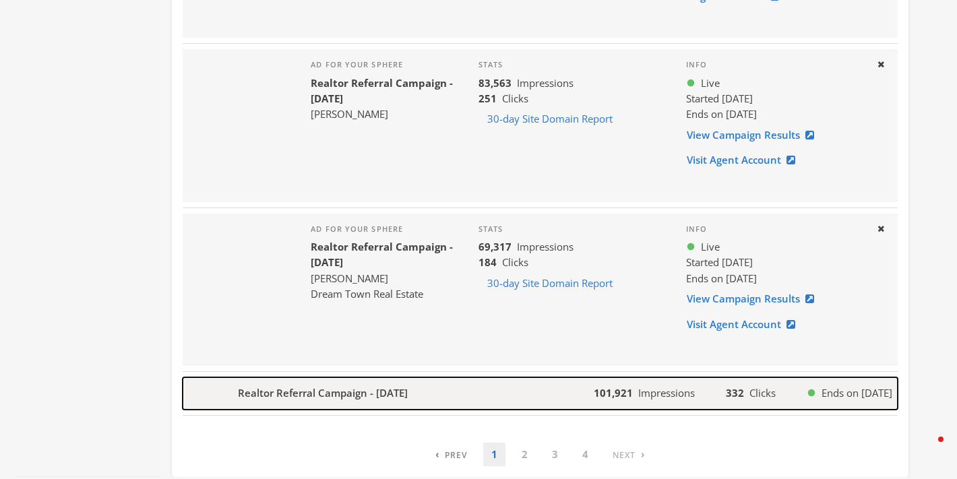
click at [325, 396] on b "Realtor Referral Campaign - 2024-09-11" at bounding box center [323, 392] width 170 height 15
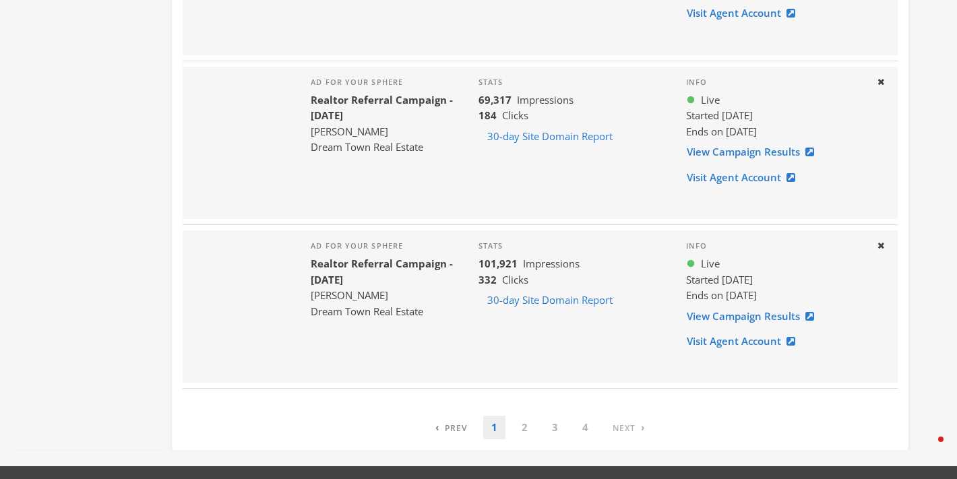
scroll to position [3504, 0]
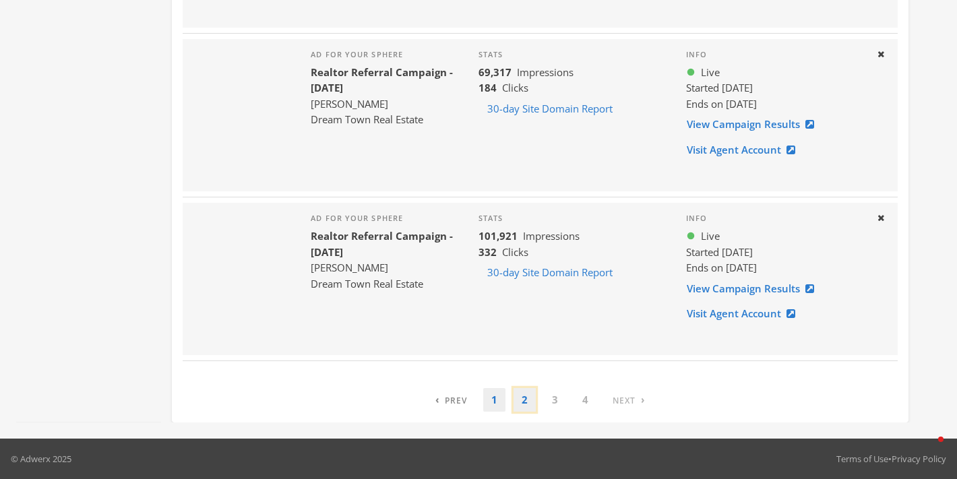
click at [513, 400] on link "2" at bounding box center [524, 400] width 22 height 24
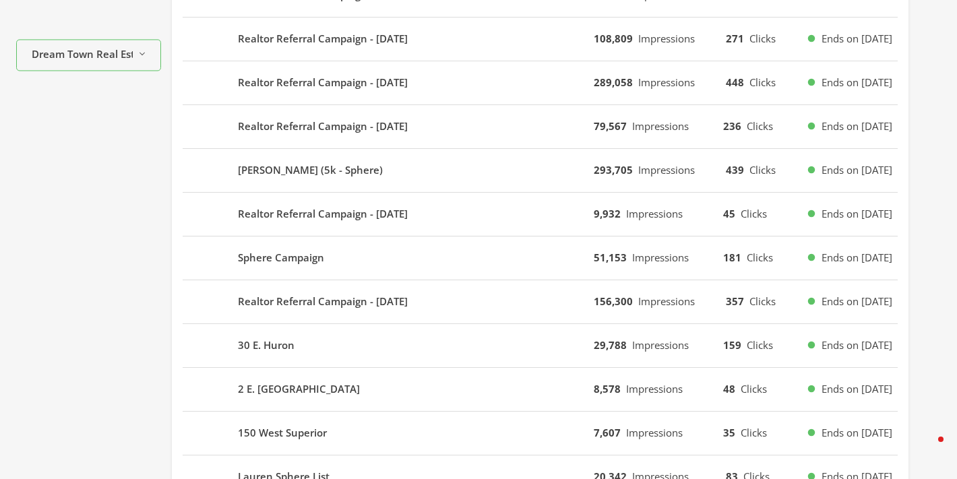
scroll to position [0, 0]
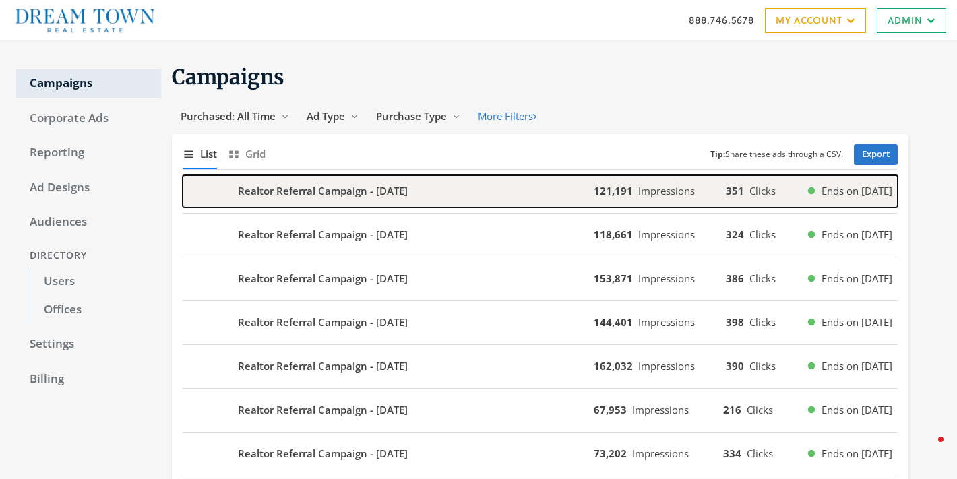
click at [294, 187] on b "Realtor Referral Campaign - 2024-09-11" at bounding box center [323, 190] width 170 height 15
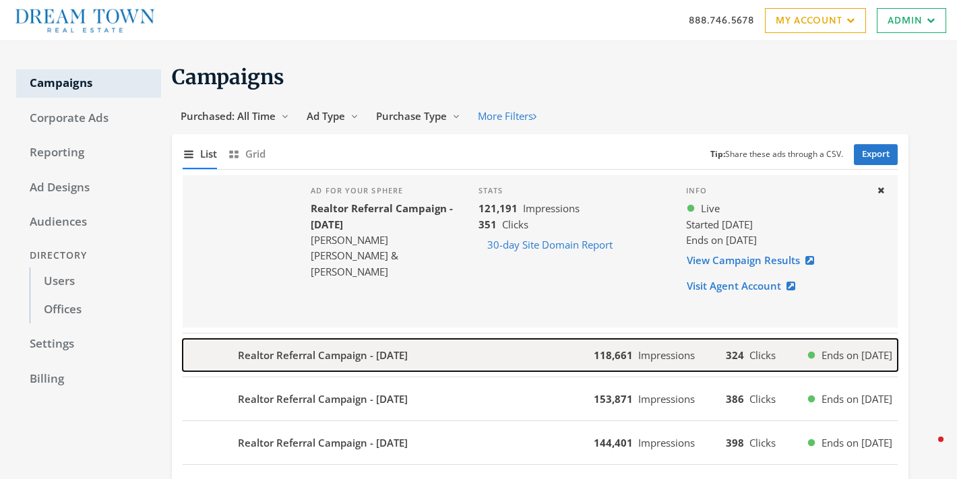
click at [291, 360] on b "Realtor Referral Campaign - 2024-09-11" at bounding box center [323, 355] width 170 height 15
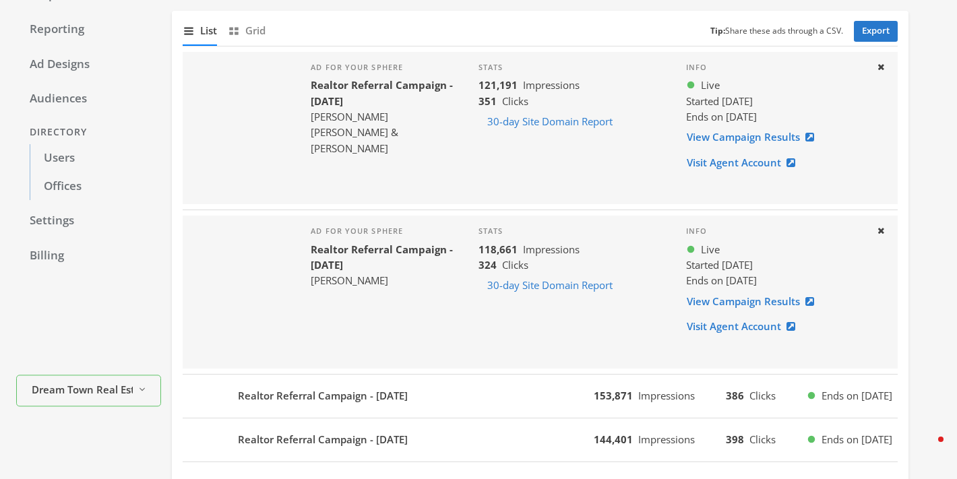
scroll to position [125, 0]
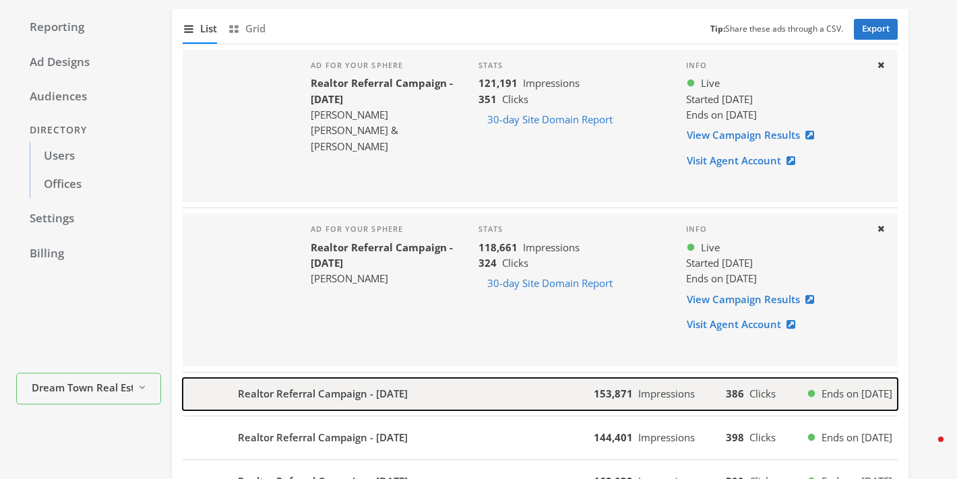
click at [300, 389] on b "Realtor Referral Campaign - 2024-09-11" at bounding box center [323, 393] width 170 height 15
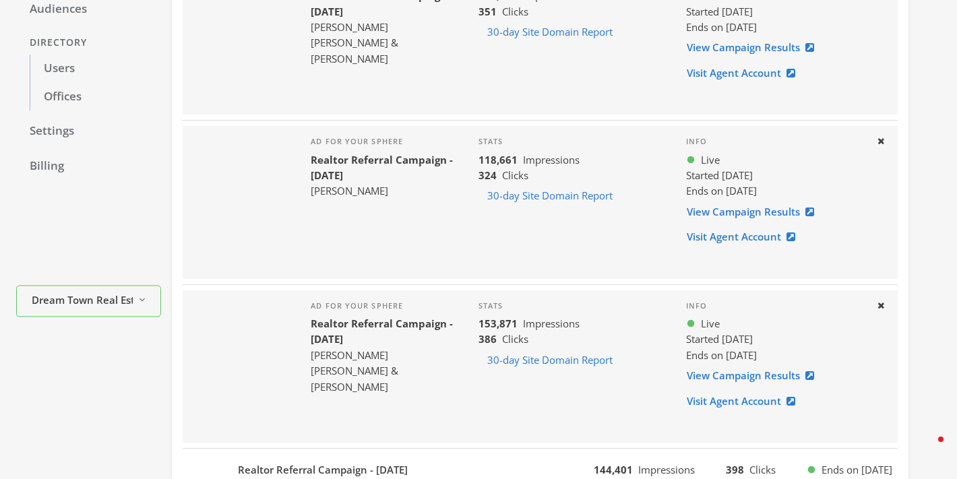
scroll to position [244, 0]
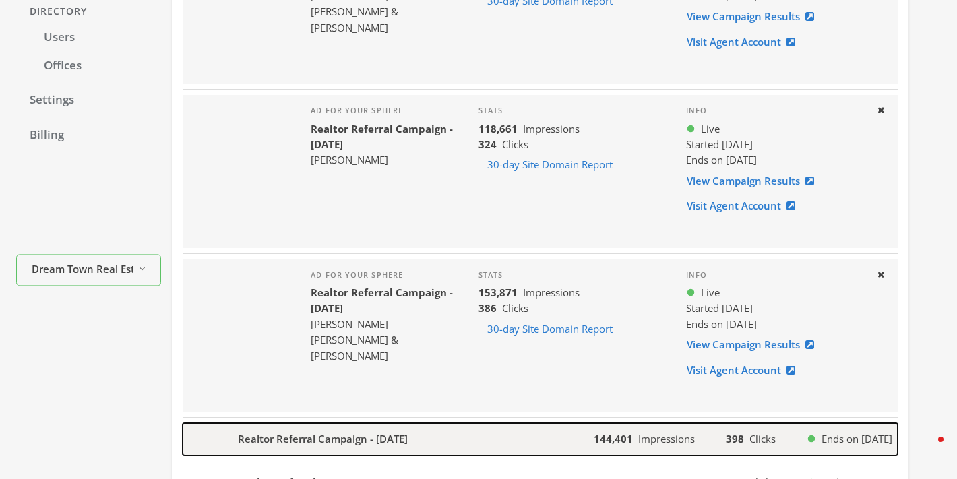
click at [292, 441] on b "Realtor Referral Campaign - 2024-09-11" at bounding box center [323, 438] width 170 height 15
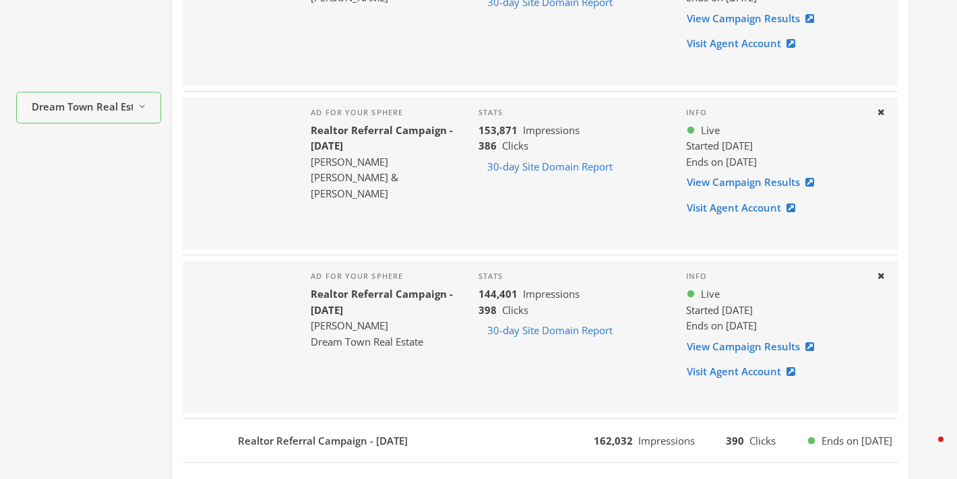
scroll to position [407, 0]
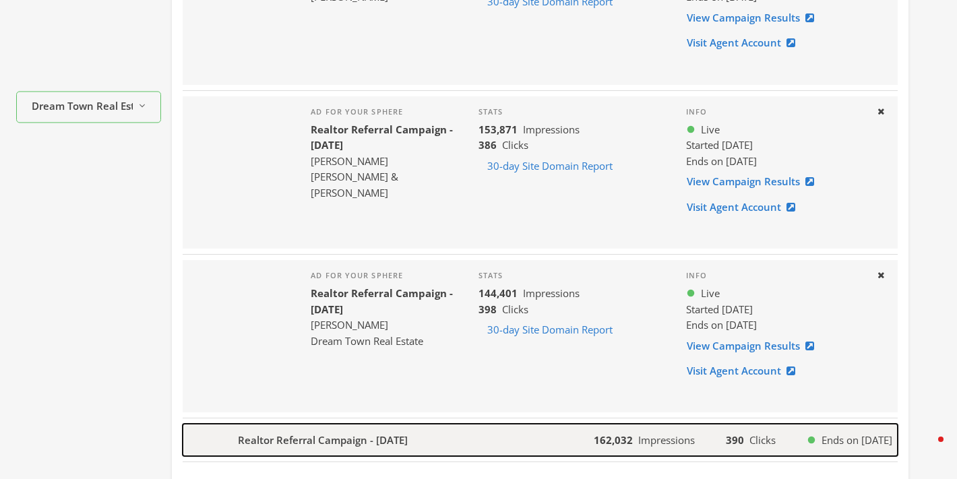
click at [296, 447] on b "Realtor Referral Campaign - 2024-09-11" at bounding box center [323, 440] width 170 height 15
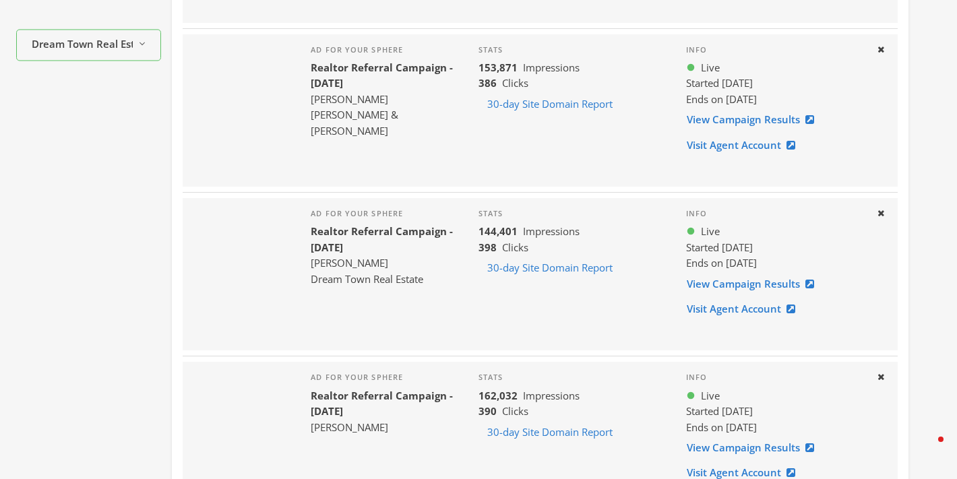
scroll to position [476, 0]
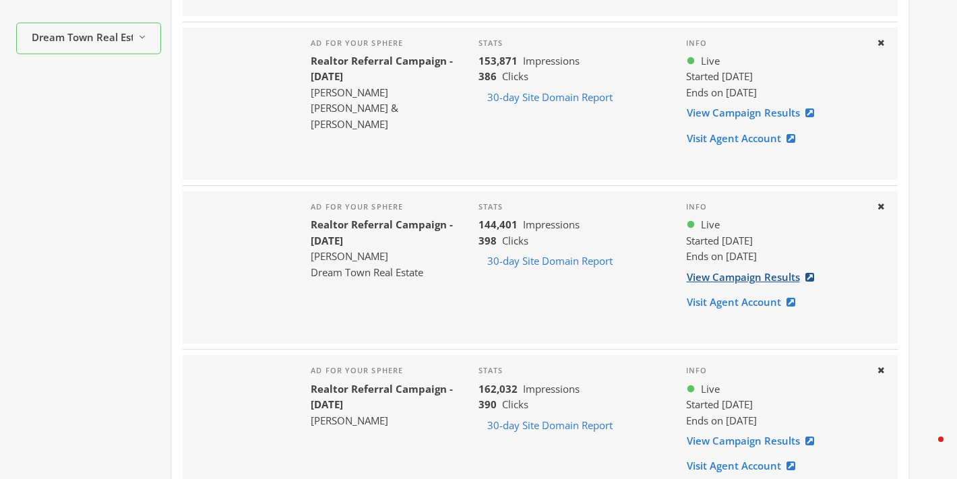
click at [745, 276] on link "View Campaign Results" at bounding box center [754, 277] width 137 height 25
